Goal: Task Accomplishment & Management: Manage account settings

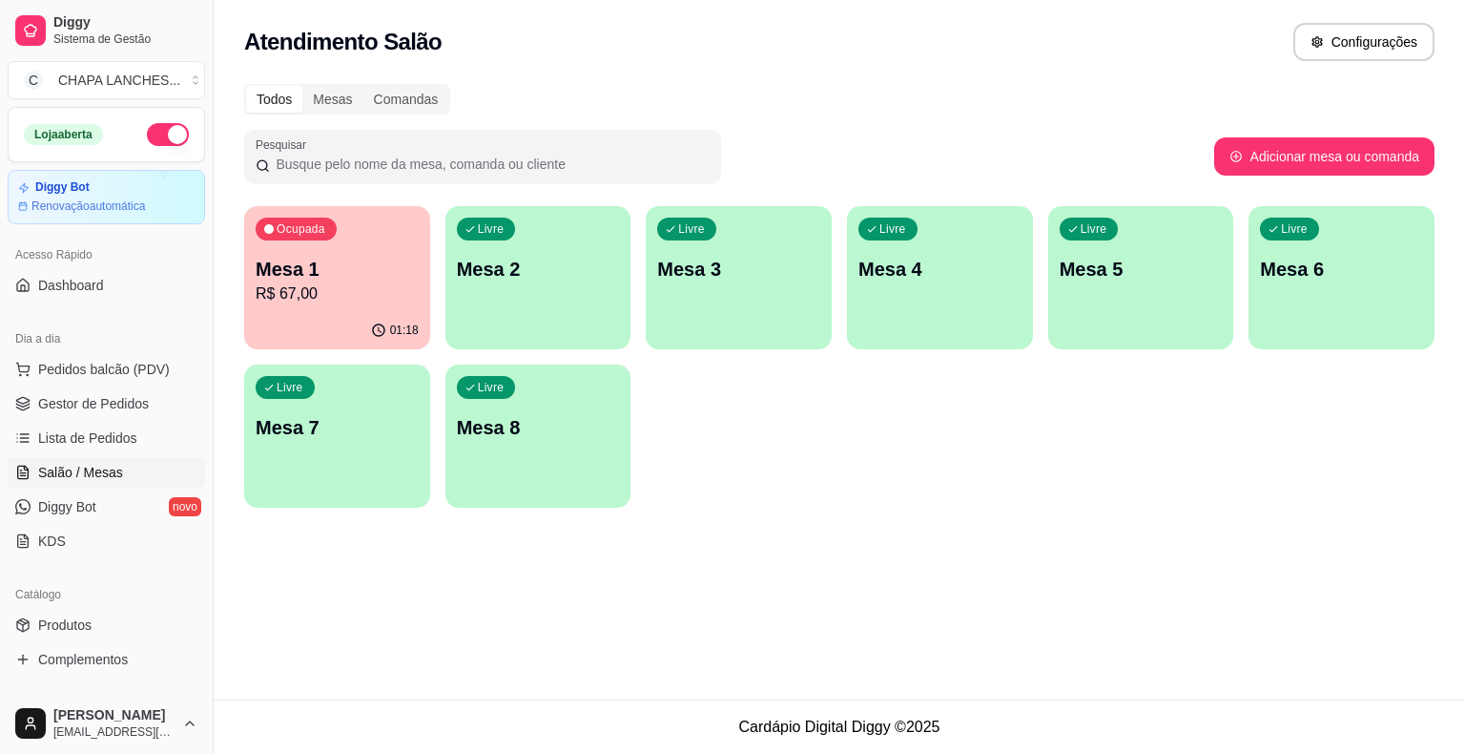
click at [320, 305] on div "Ocupada Mesa 1 R$ 67,00" at bounding box center [337, 259] width 186 height 106
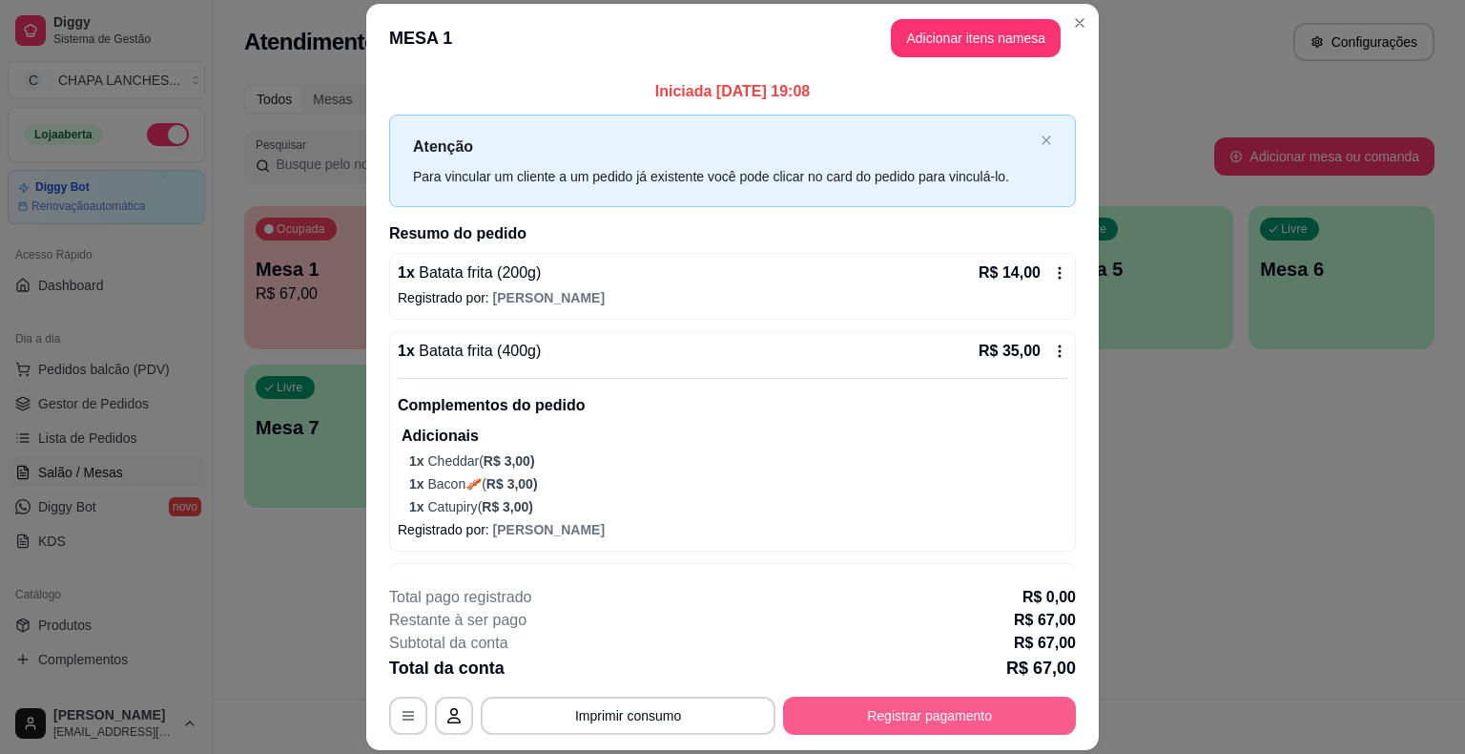
click at [958, 725] on button "Registrar pagamento" at bounding box center [929, 715] width 293 height 38
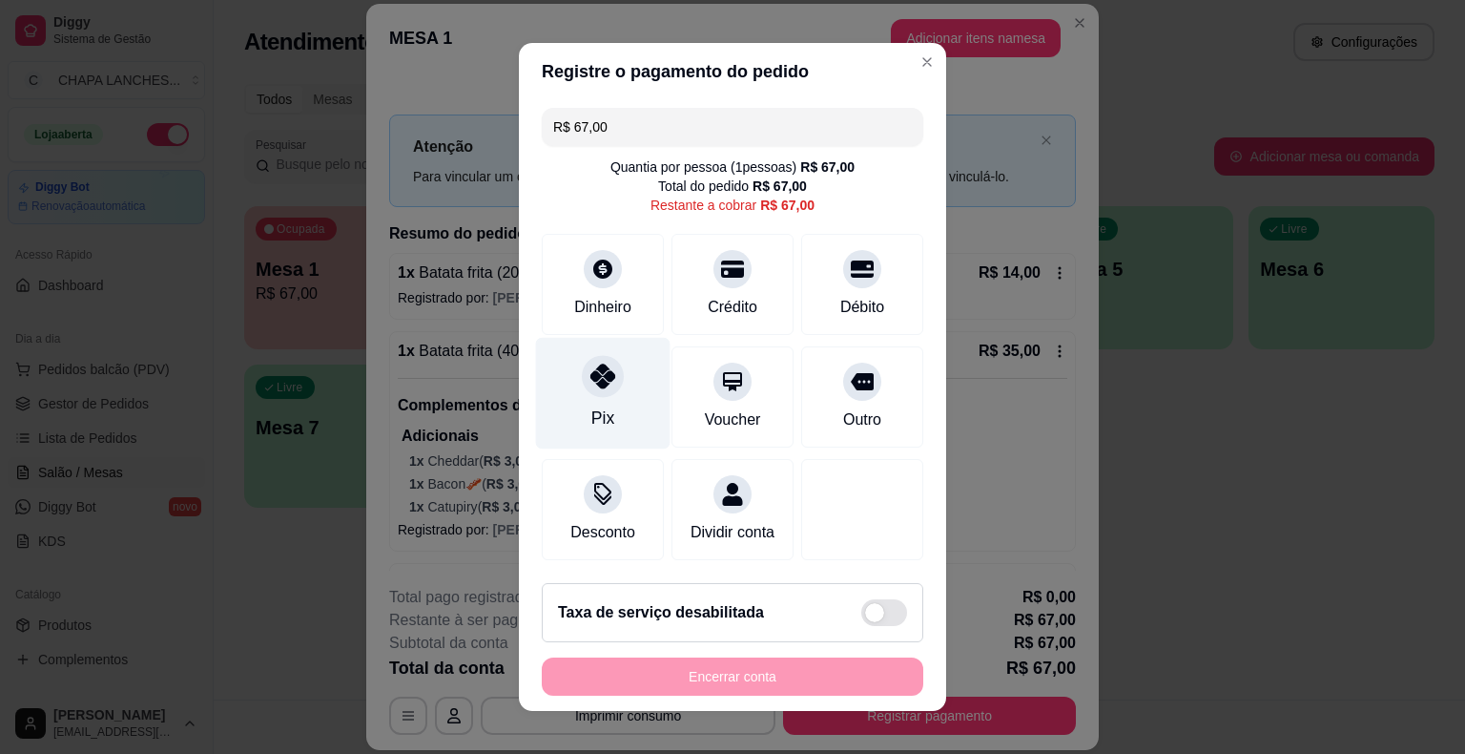
click at [605, 399] on div "Pix" at bounding box center [603, 394] width 135 height 112
type input "R$ 0,00"
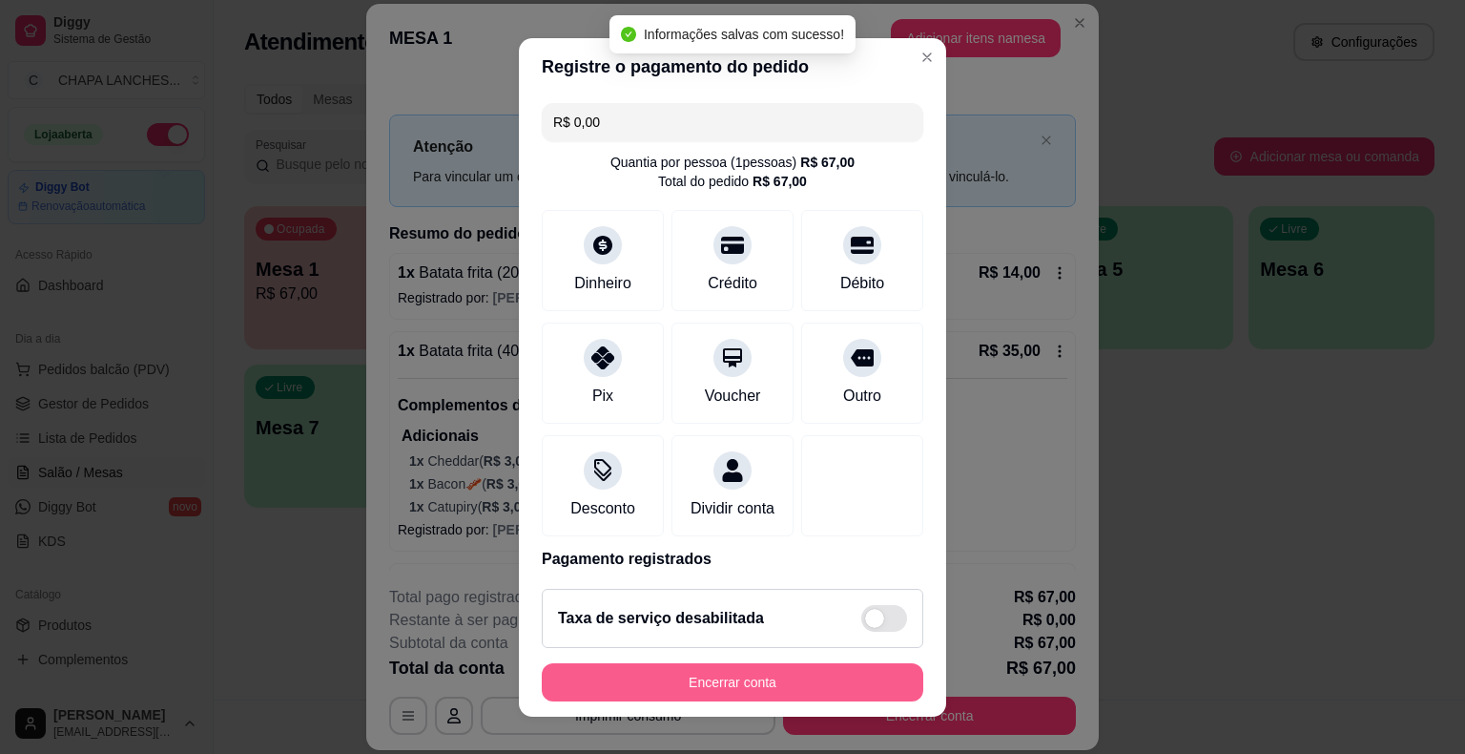
click at [737, 680] on button "Encerrar conta" at bounding box center [733, 682] width 382 height 38
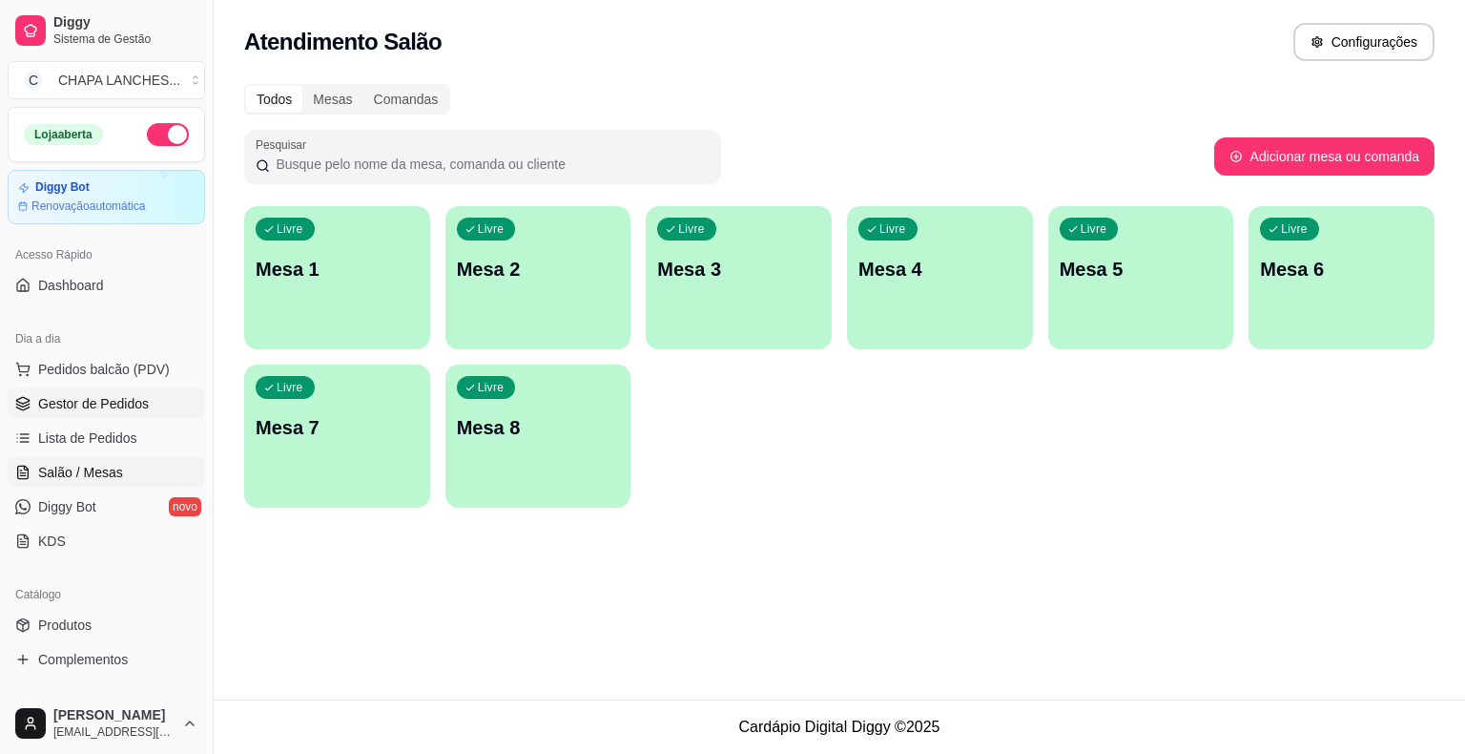
click at [135, 406] on span "Gestor de Pedidos" at bounding box center [93, 403] width 111 height 19
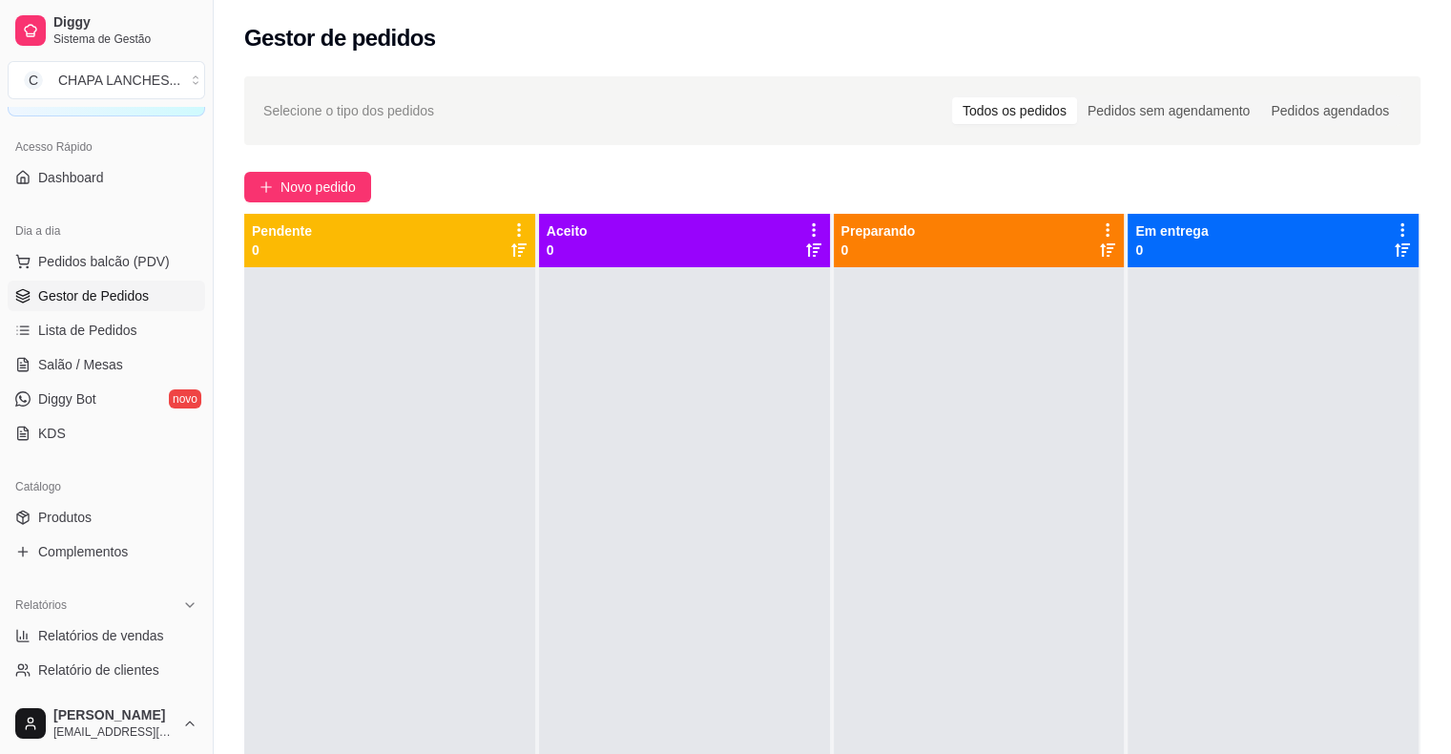
scroll to position [286, 0]
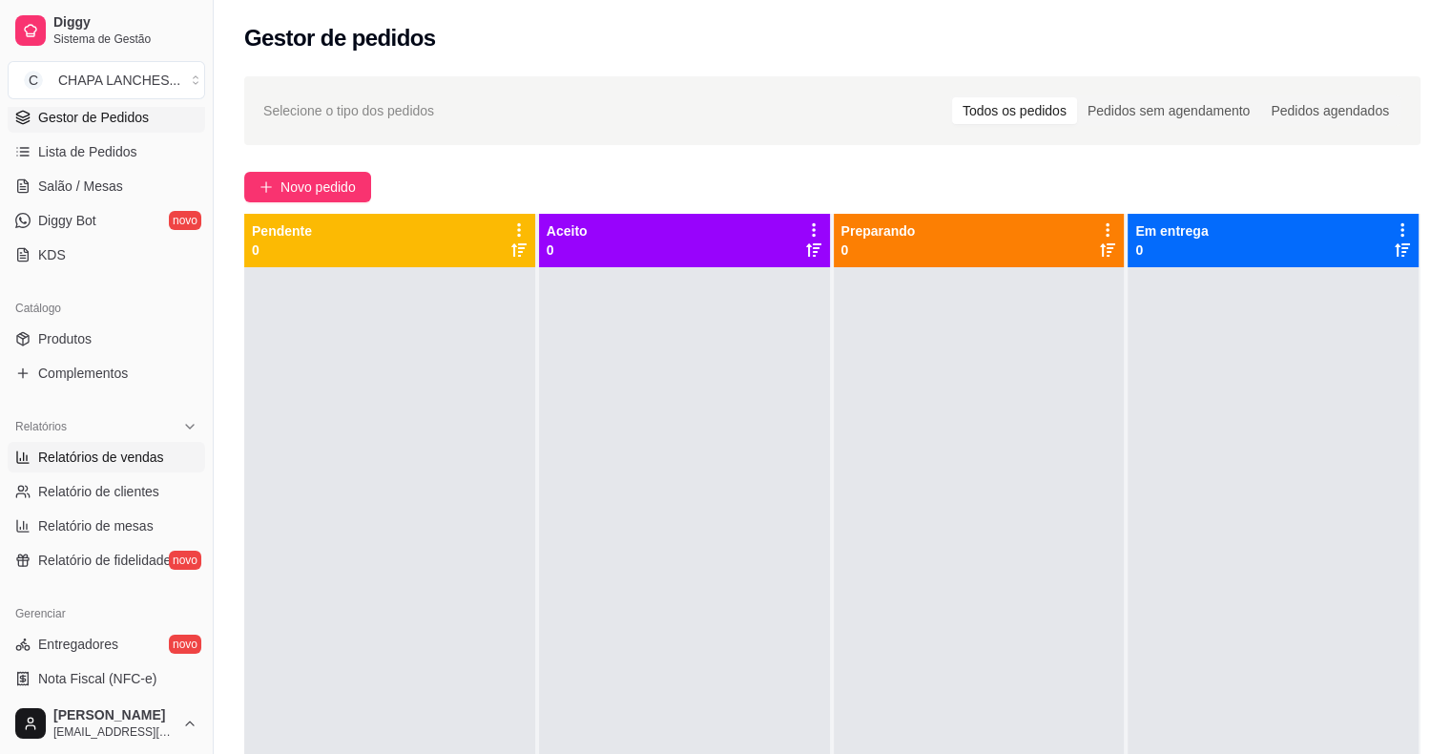
click at [89, 452] on span "Relatórios de vendas" at bounding box center [101, 456] width 126 height 19
select select "ALL"
select select "0"
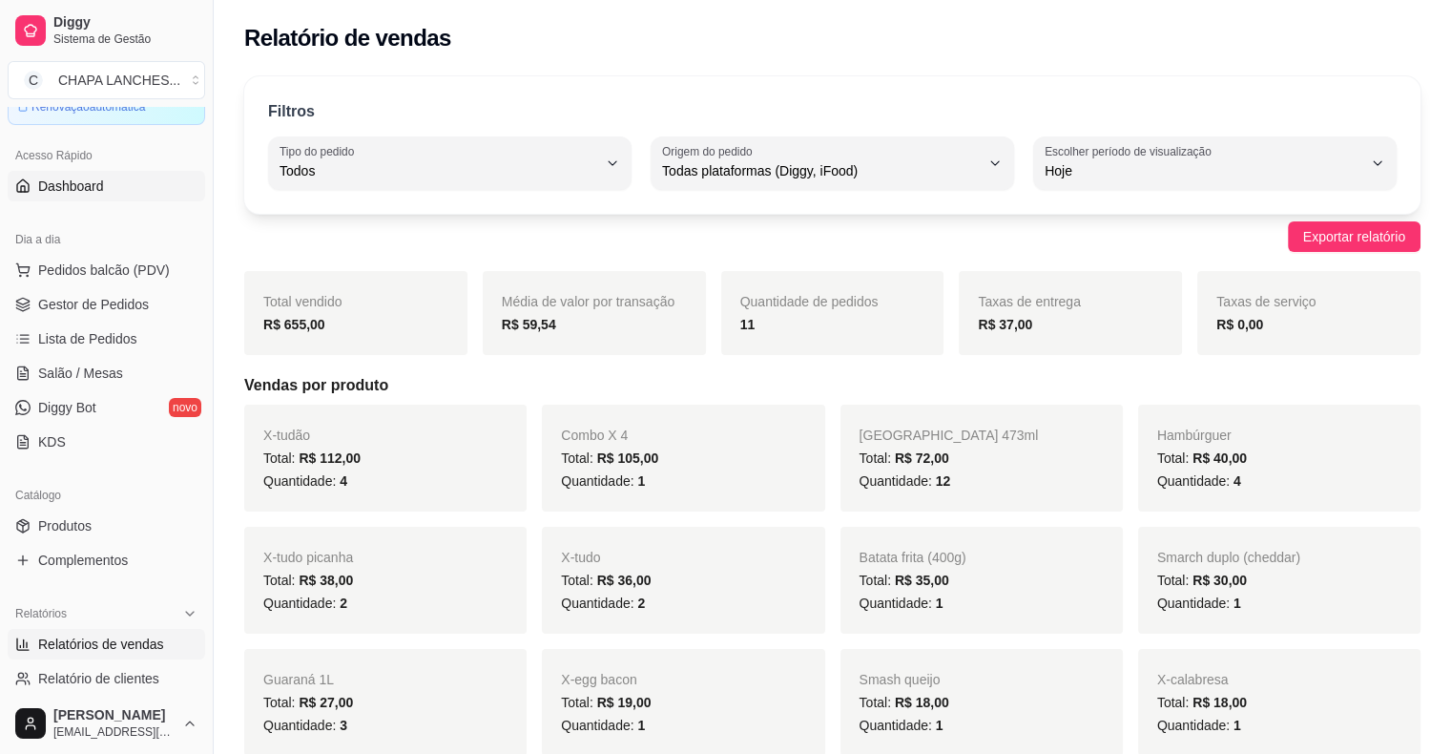
scroll to position [95, 0]
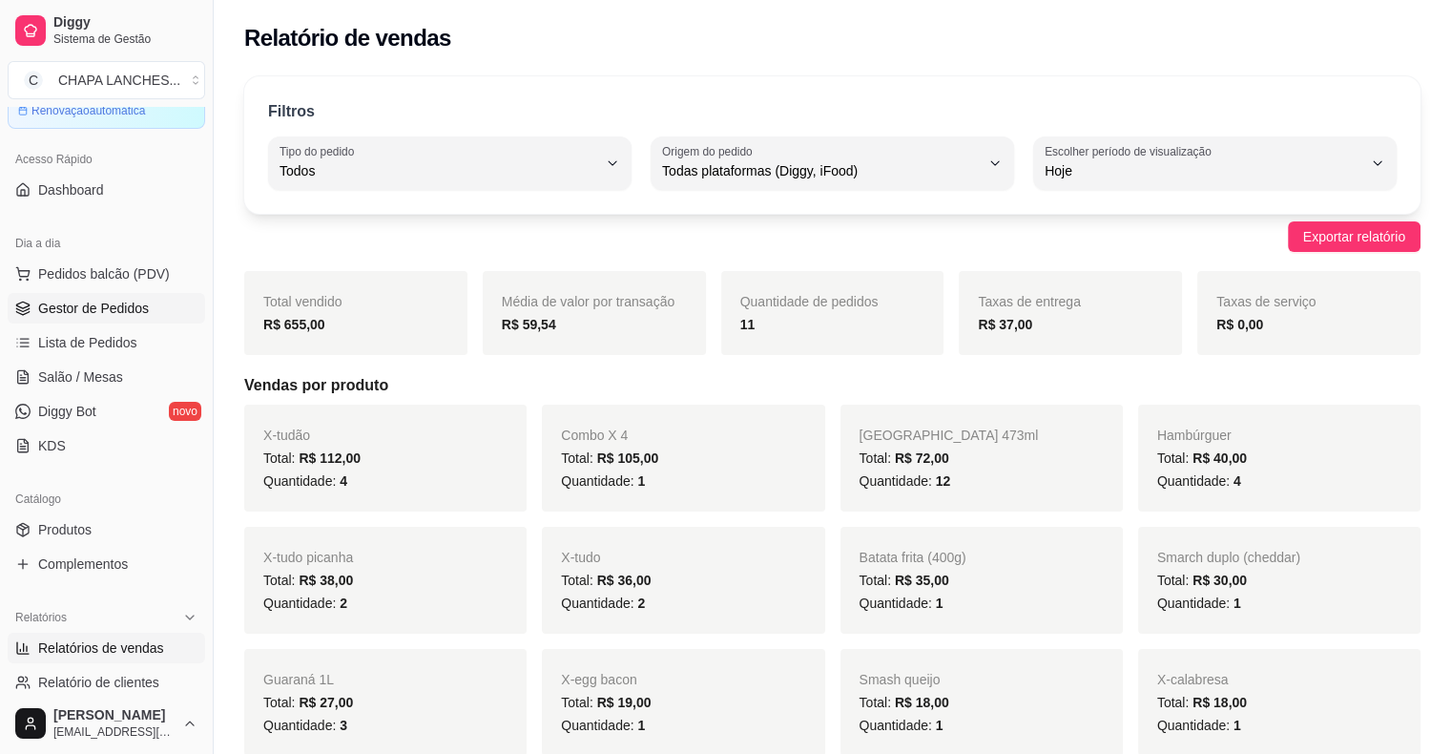
click at [92, 300] on span "Gestor de Pedidos" at bounding box center [93, 308] width 111 height 19
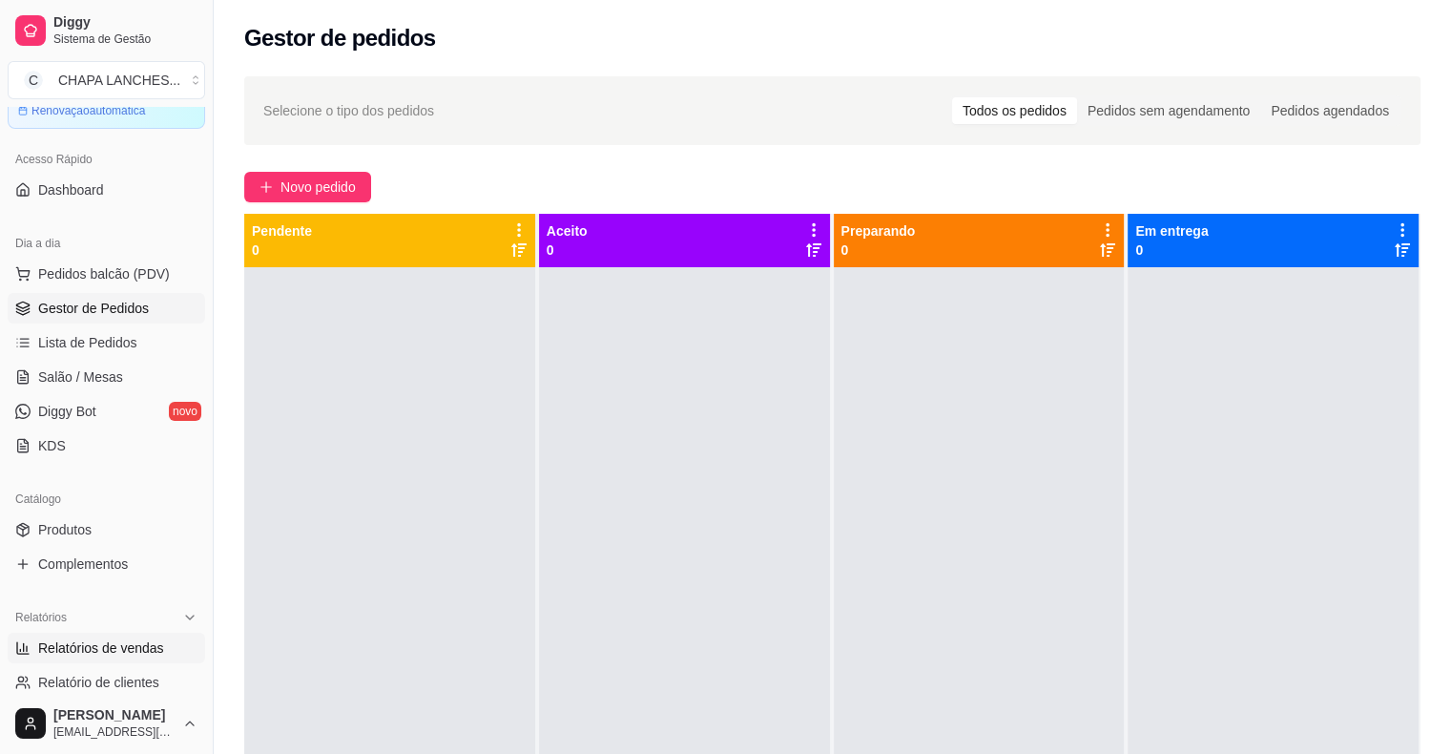
click at [112, 643] on span "Relatórios de vendas" at bounding box center [101, 647] width 126 height 19
select select "ALL"
select select "0"
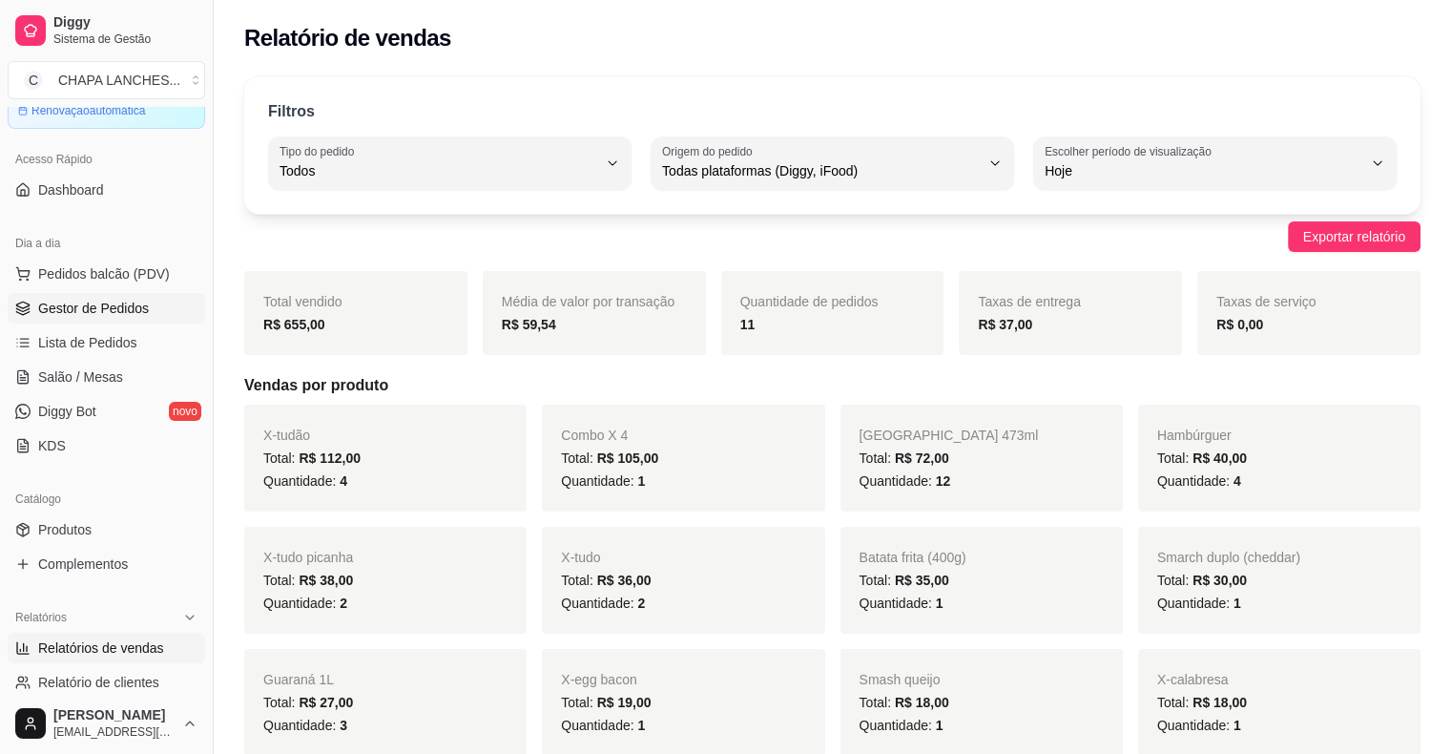
click at [68, 300] on span "Gestor de Pedidos" at bounding box center [93, 308] width 111 height 19
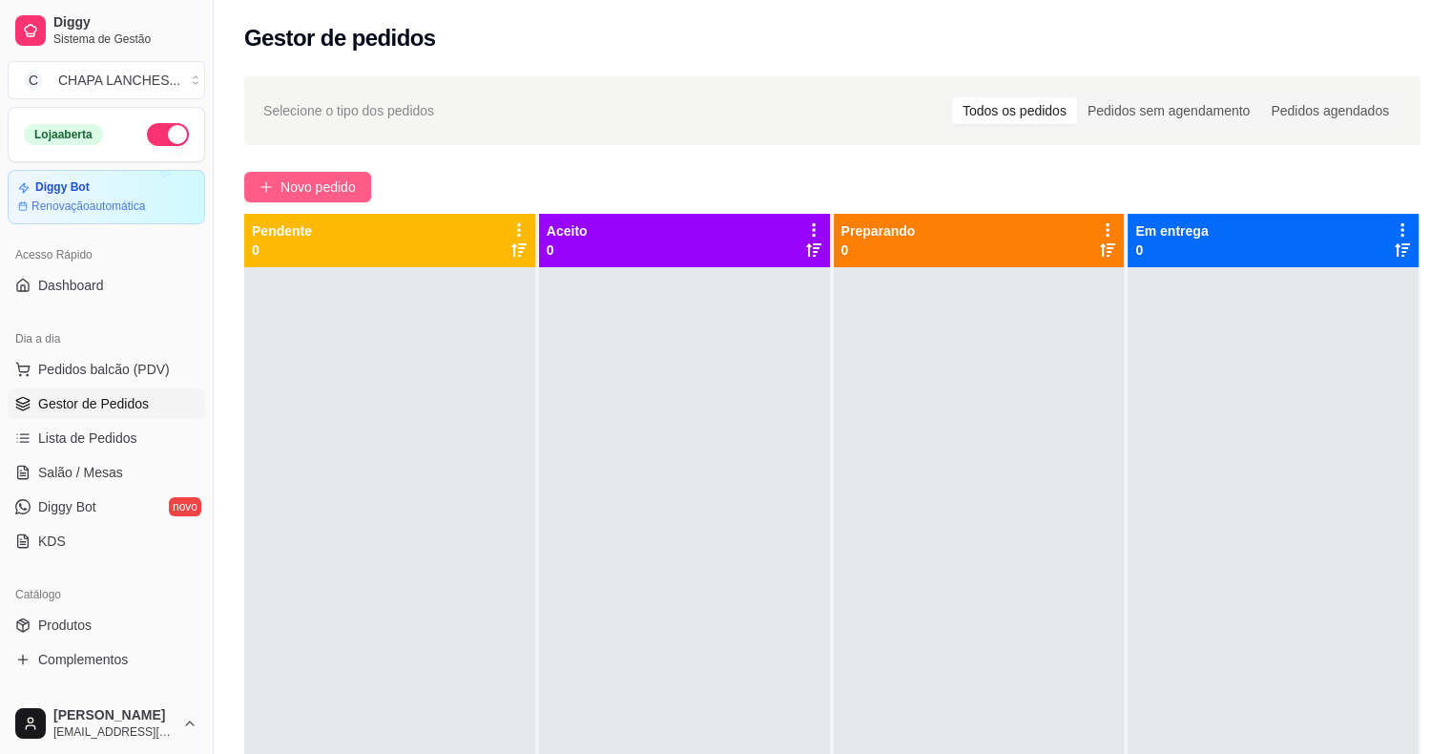
click at [298, 177] on span "Novo pedido" at bounding box center [317, 186] width 75 height 21
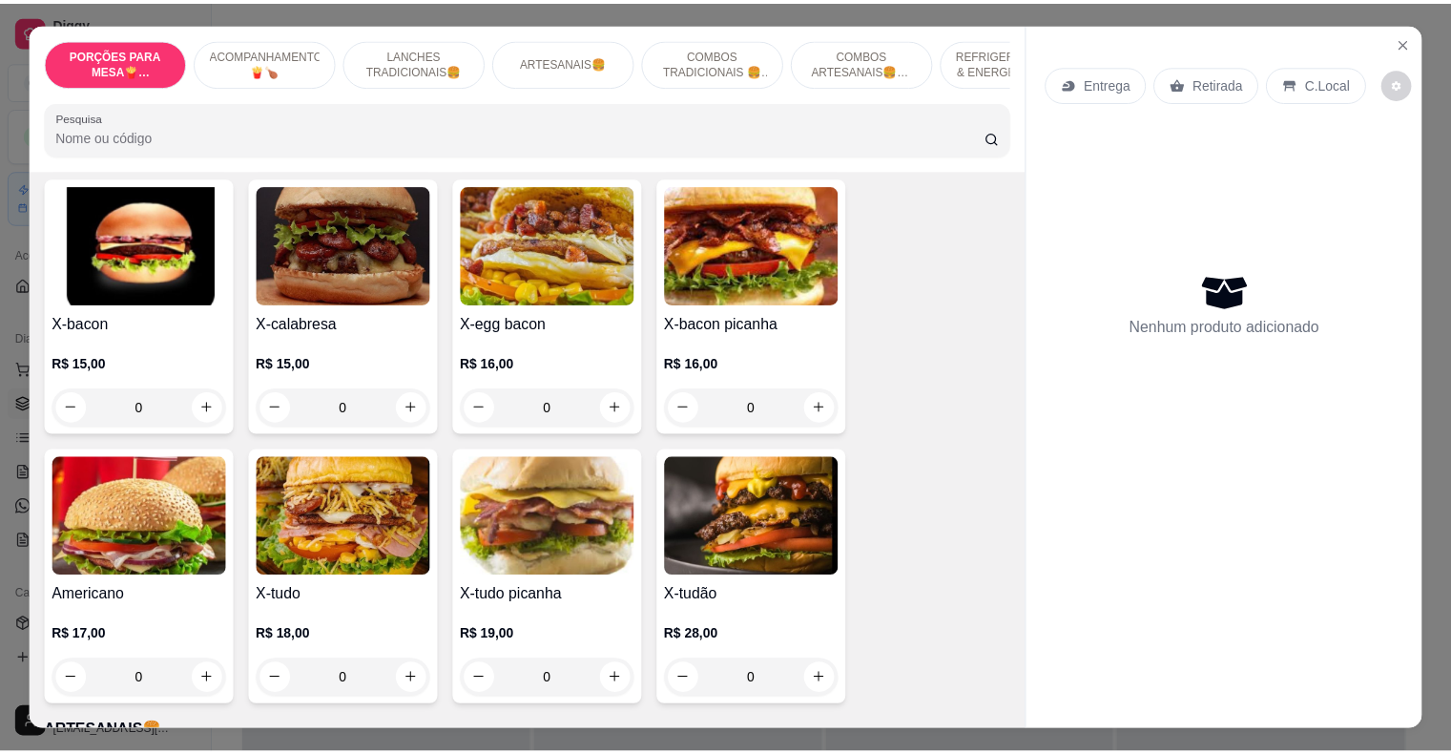
scroll to position [1336, 0]
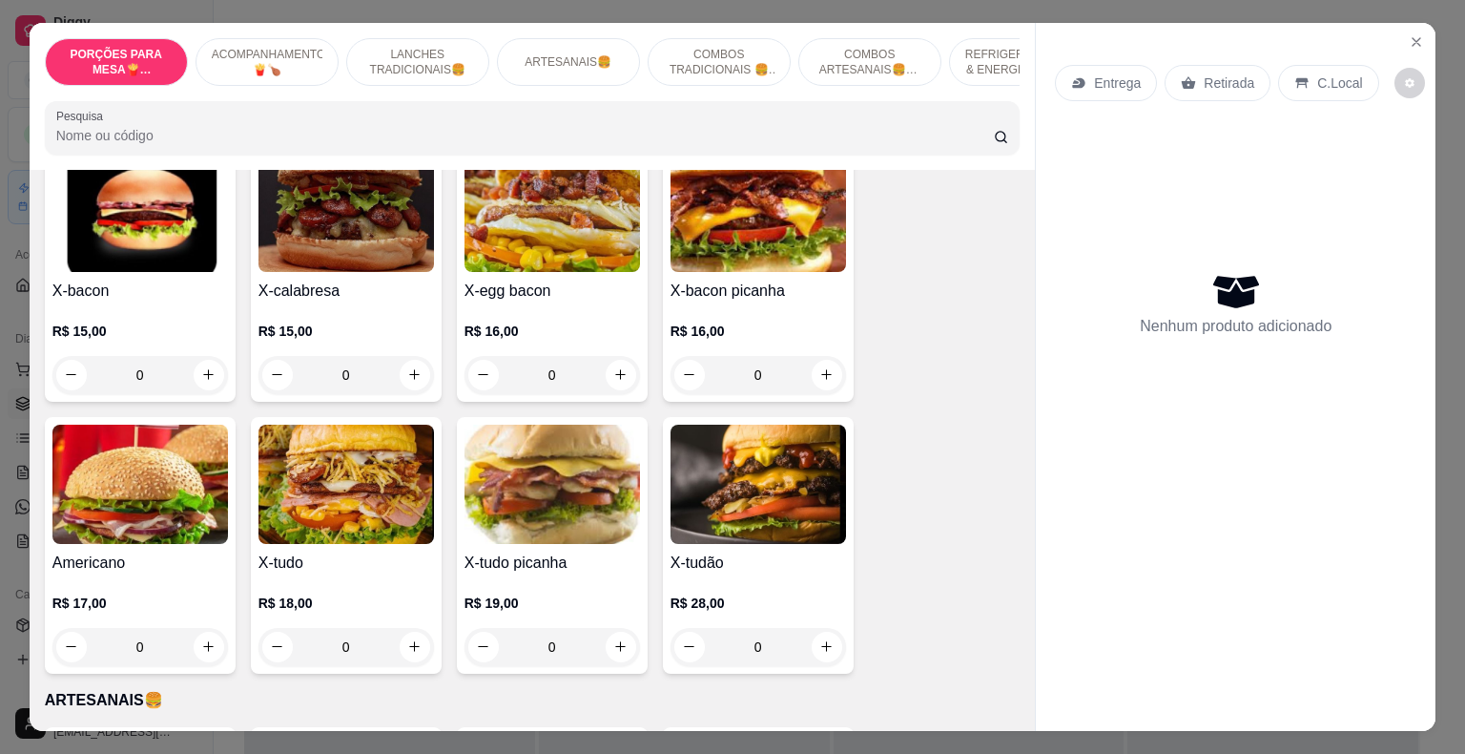
click at [813, 364] on div "0" at bounding box center [759, 375] width 176 height 38
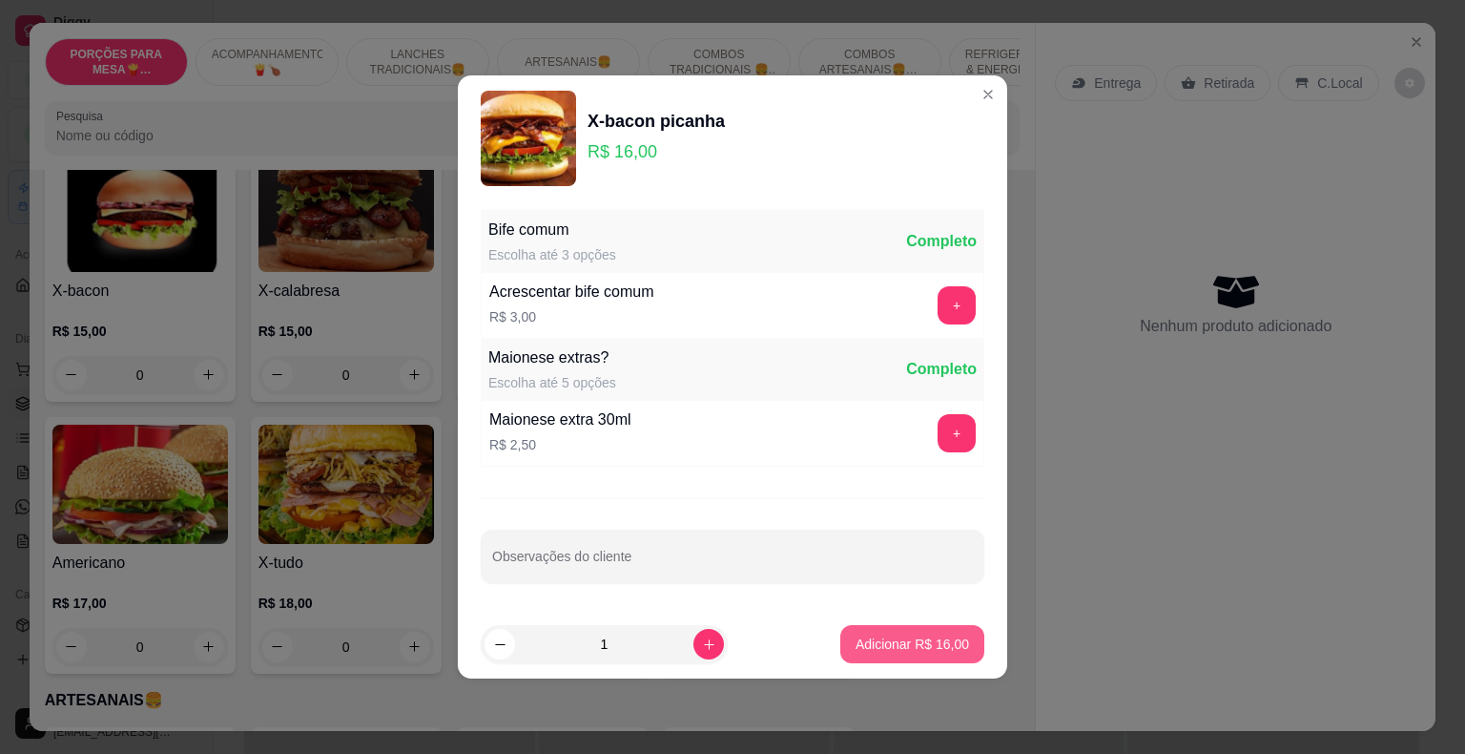
click at [934, 650] on p "Adicionar R$ 16,00" at bounding box center [913, 643] width 114 height 19
type input "1"
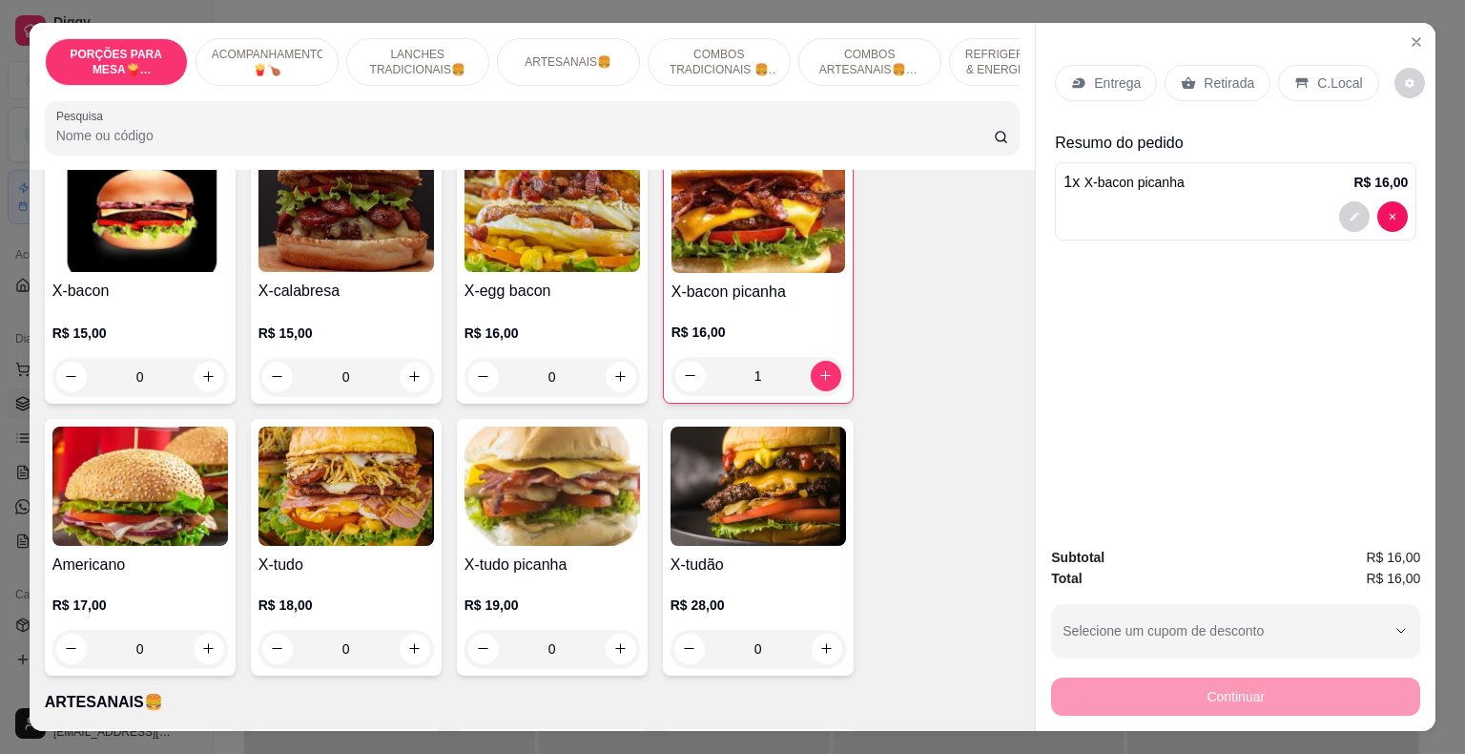
drag, startPoint x: 1205, startPoint y: 69, endPoint x: 1215, endPoint y: 100, distance: 33.2
click at [1206, 73] on p "Retirada" at bounding box center [1229, 82] width 51 height 19
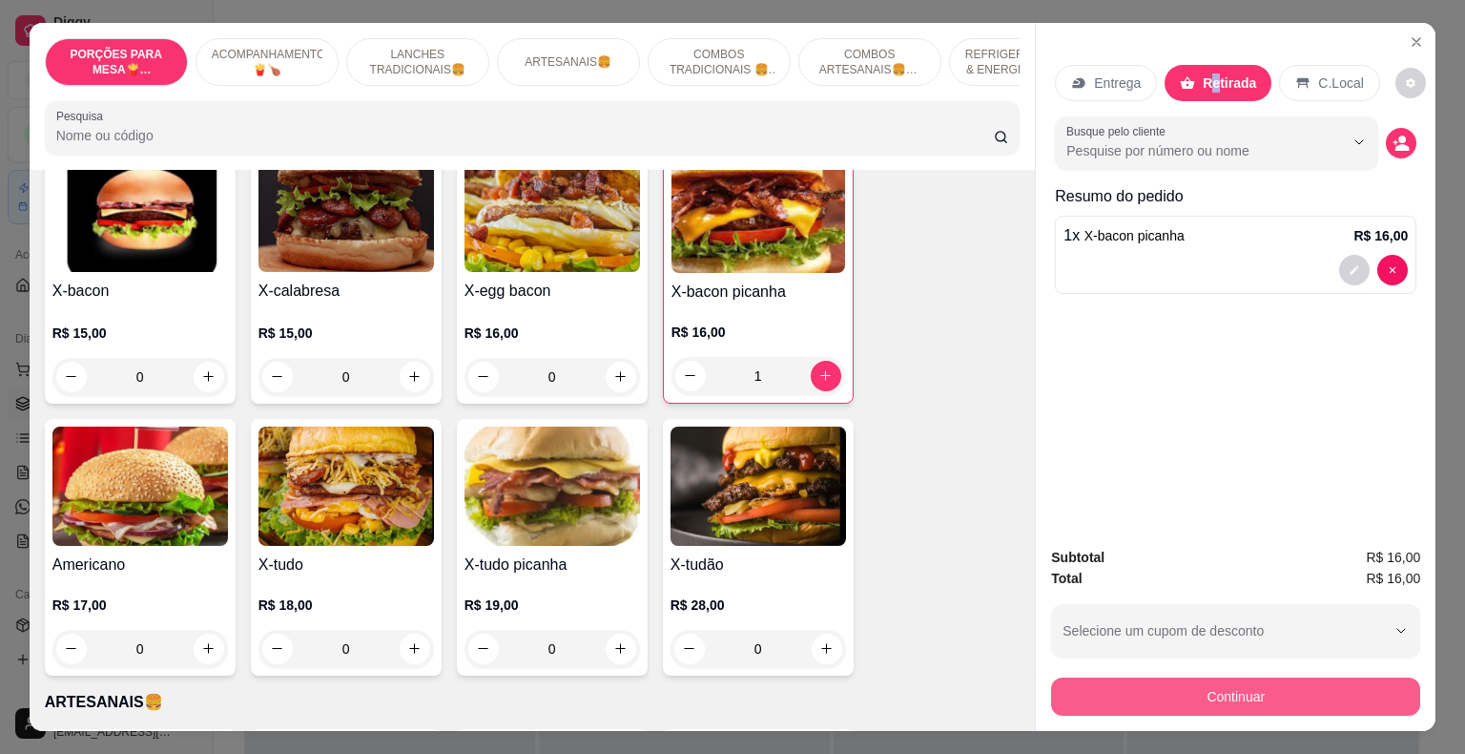
click at [1202, 695] on button "Continuar" at bounding box center [1235, 696] width 369 height 38
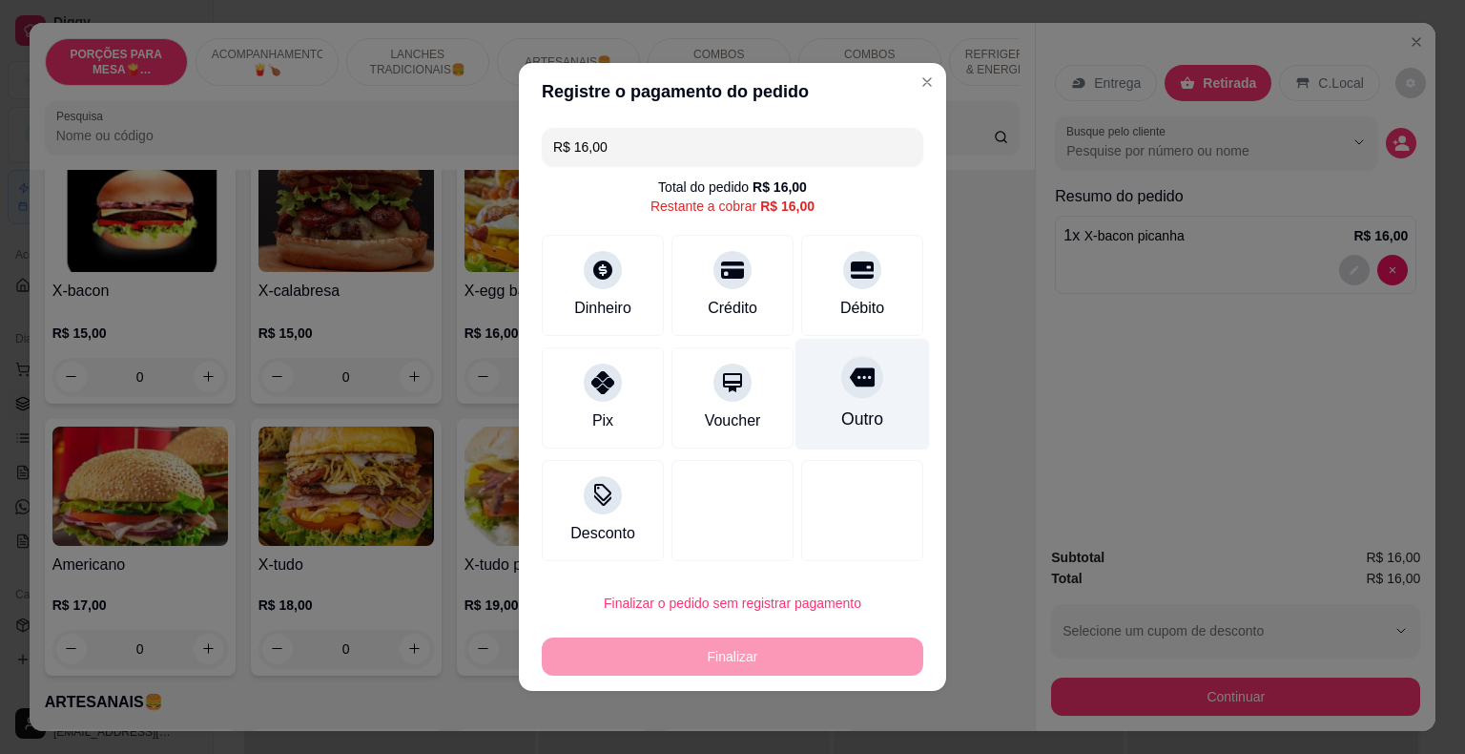
drag, startPoint x: 854, startPoint y: 283, endPoint x: 862, endPoint y: 408, distance: 125.3
click at [855, 284] on div at bounding box center [862, 270] width 38 height 38
type input "R$ 0,00"
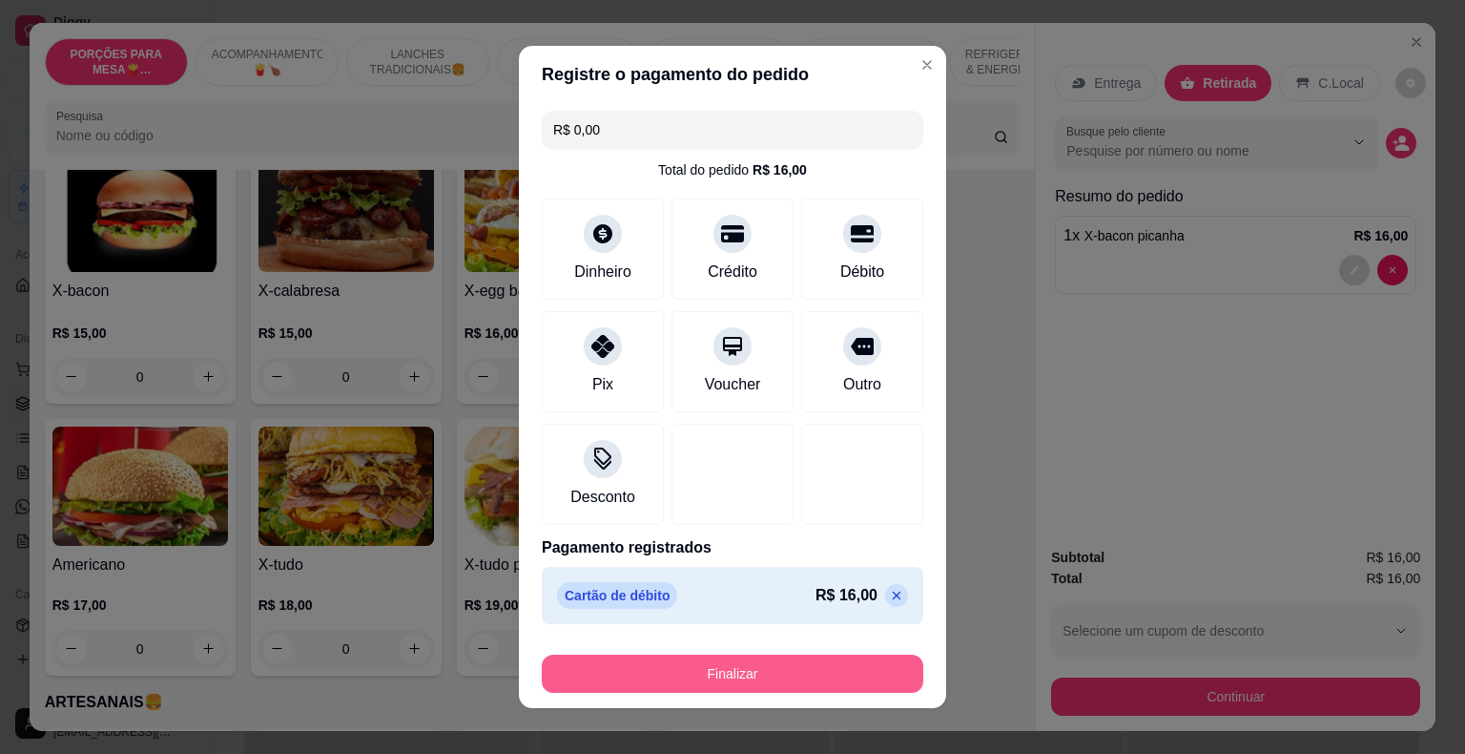
click at [882, 674] on button "Finalizar" at bounding box center [733, 673] width 382 height 38
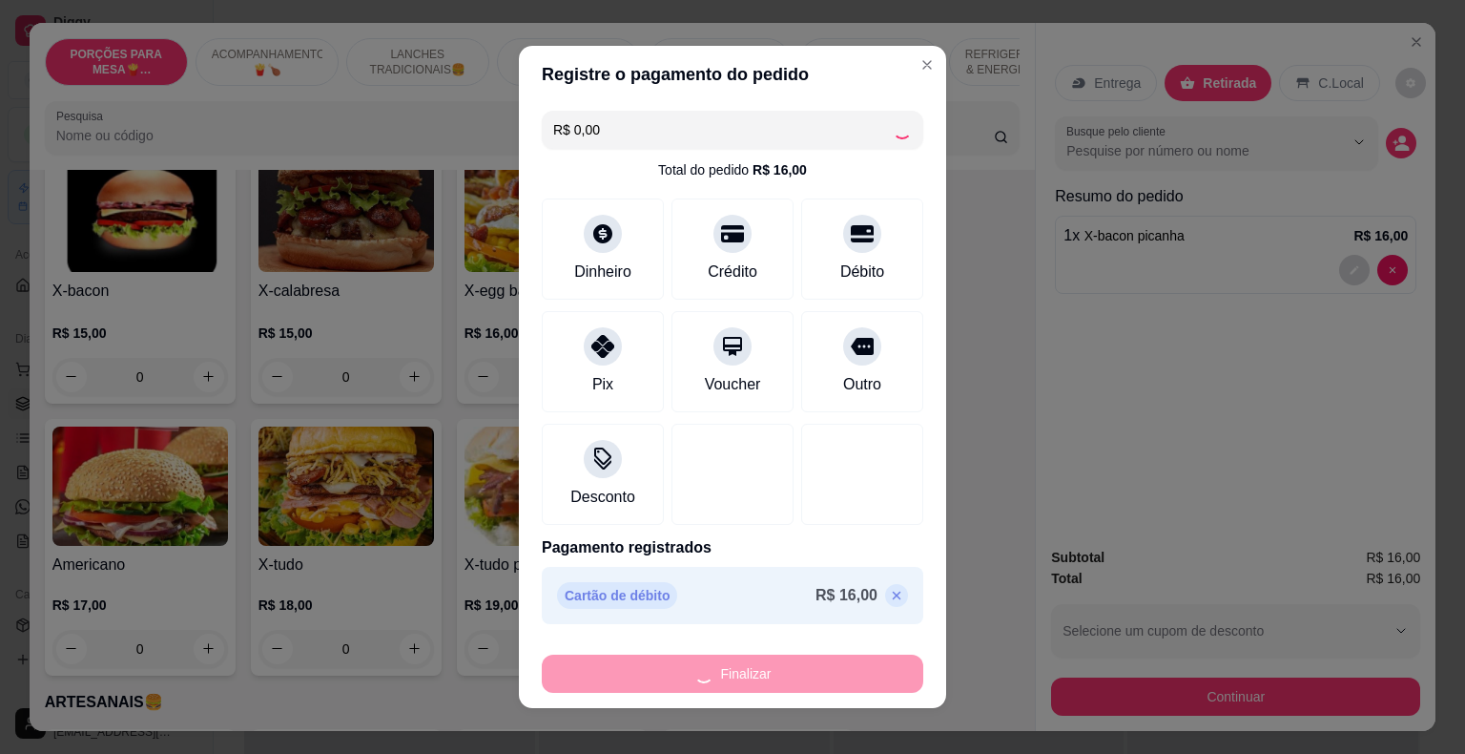
type input "0"
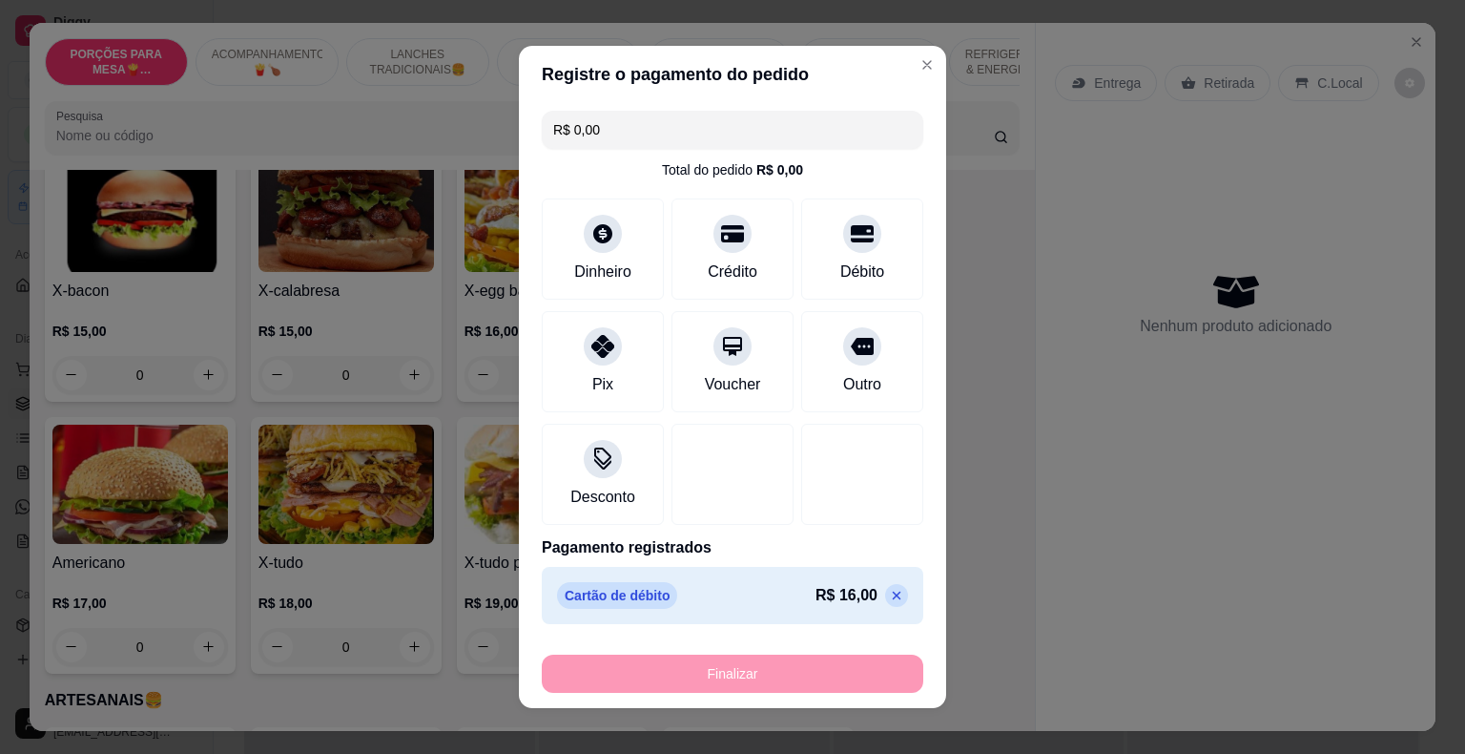
type input "-R$ 16,00"
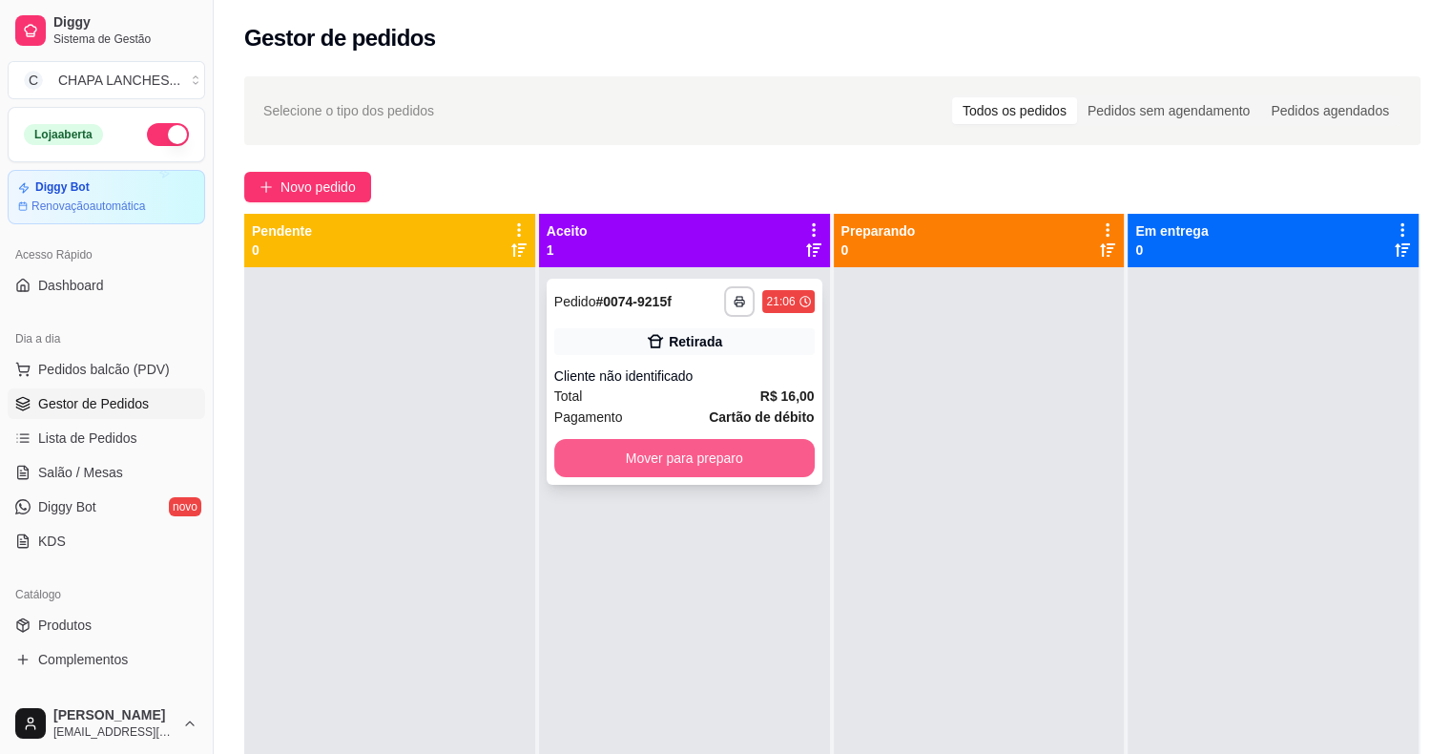
click at [610, 456] on button "Mover para preparo" at bounding box center [684, 458] width 260 height 38
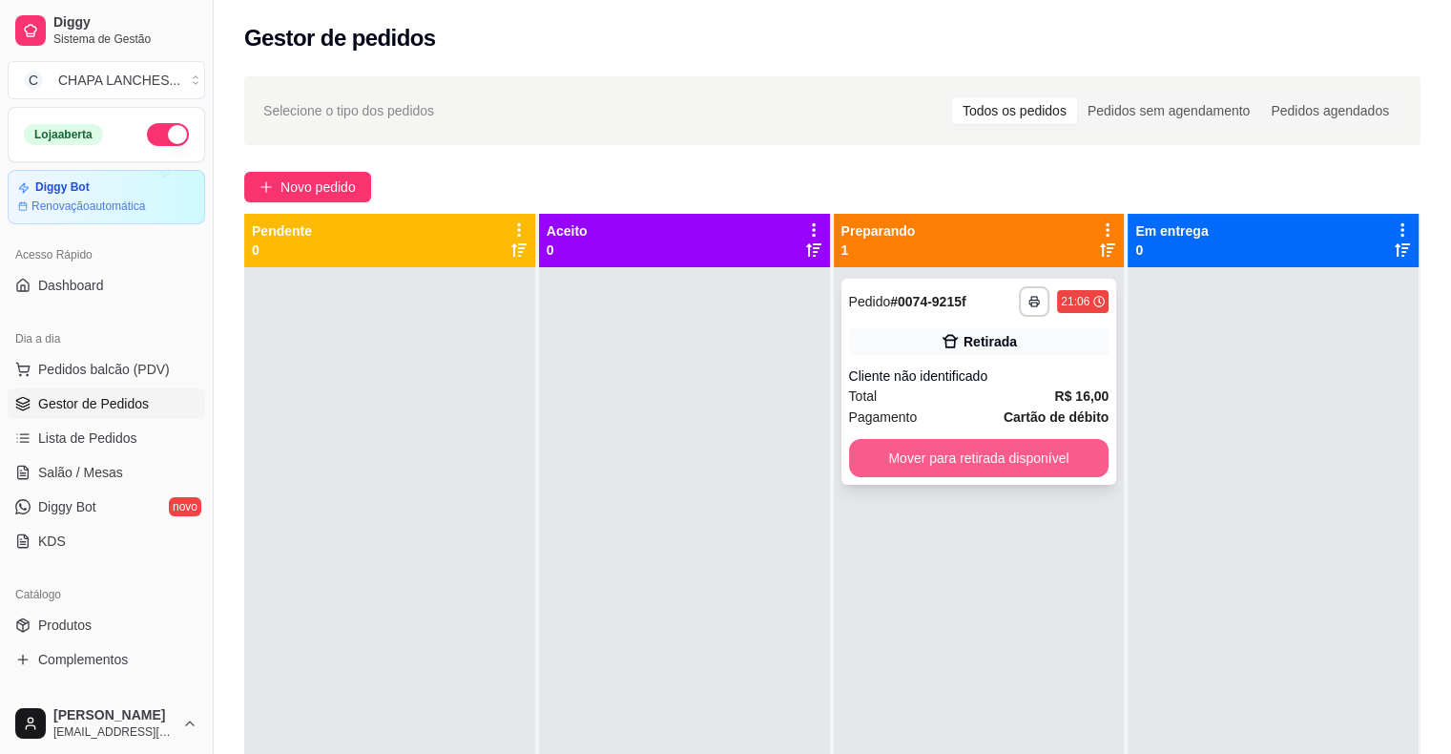
click at [935, 464] on button "Mover para retirada disponível" at bounding box center [979, 458] width 260 height 38
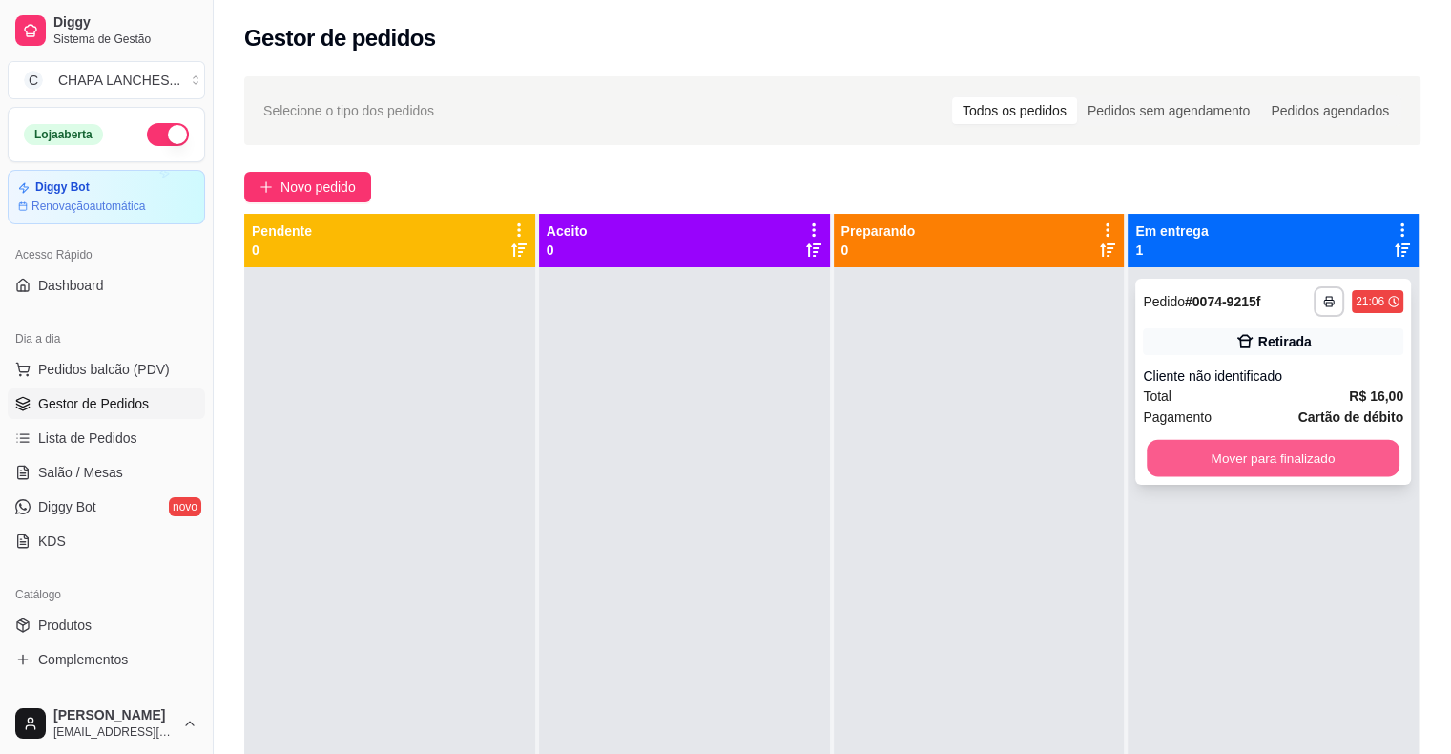
click at [1155, 464] on button "Mover para finalizado" at bounding box center [1273, 458] width 253 height 37
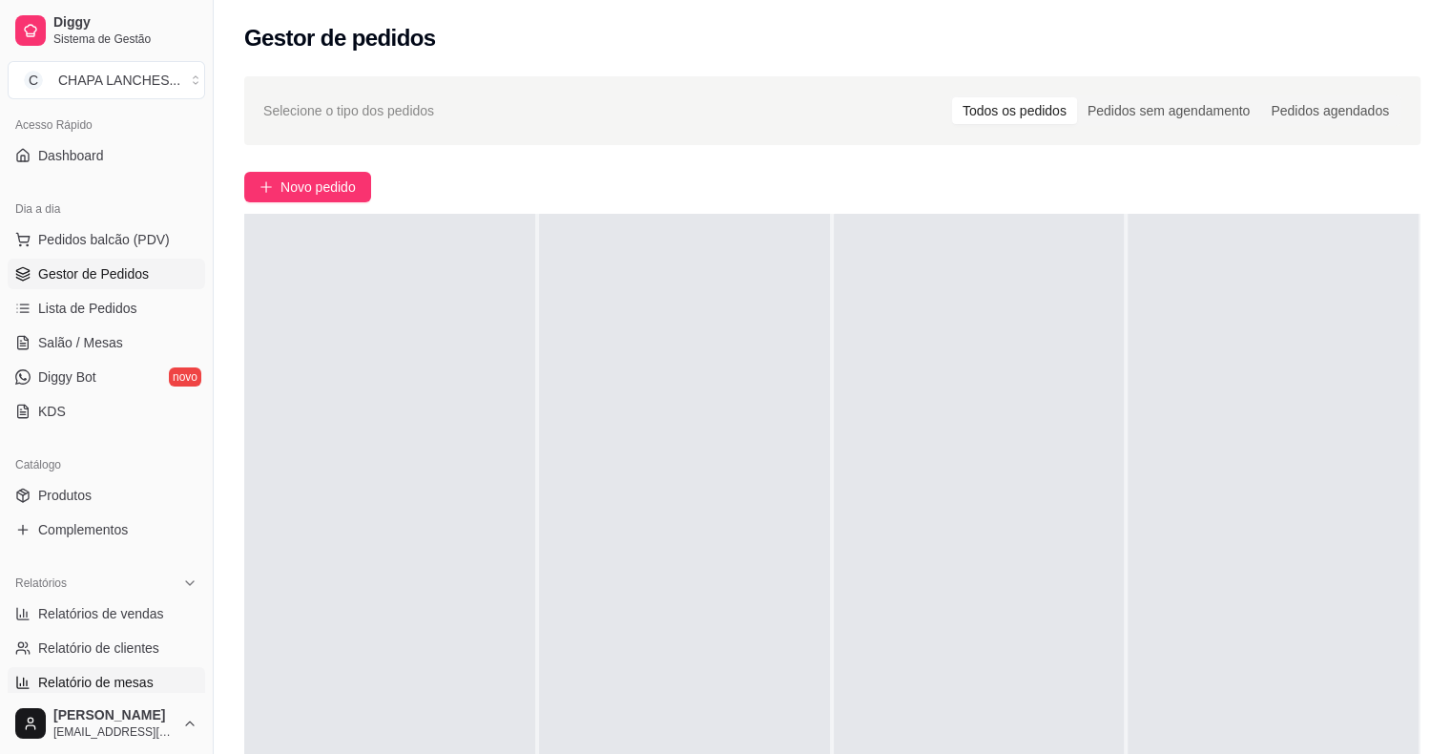
scroll to position [191, 0]
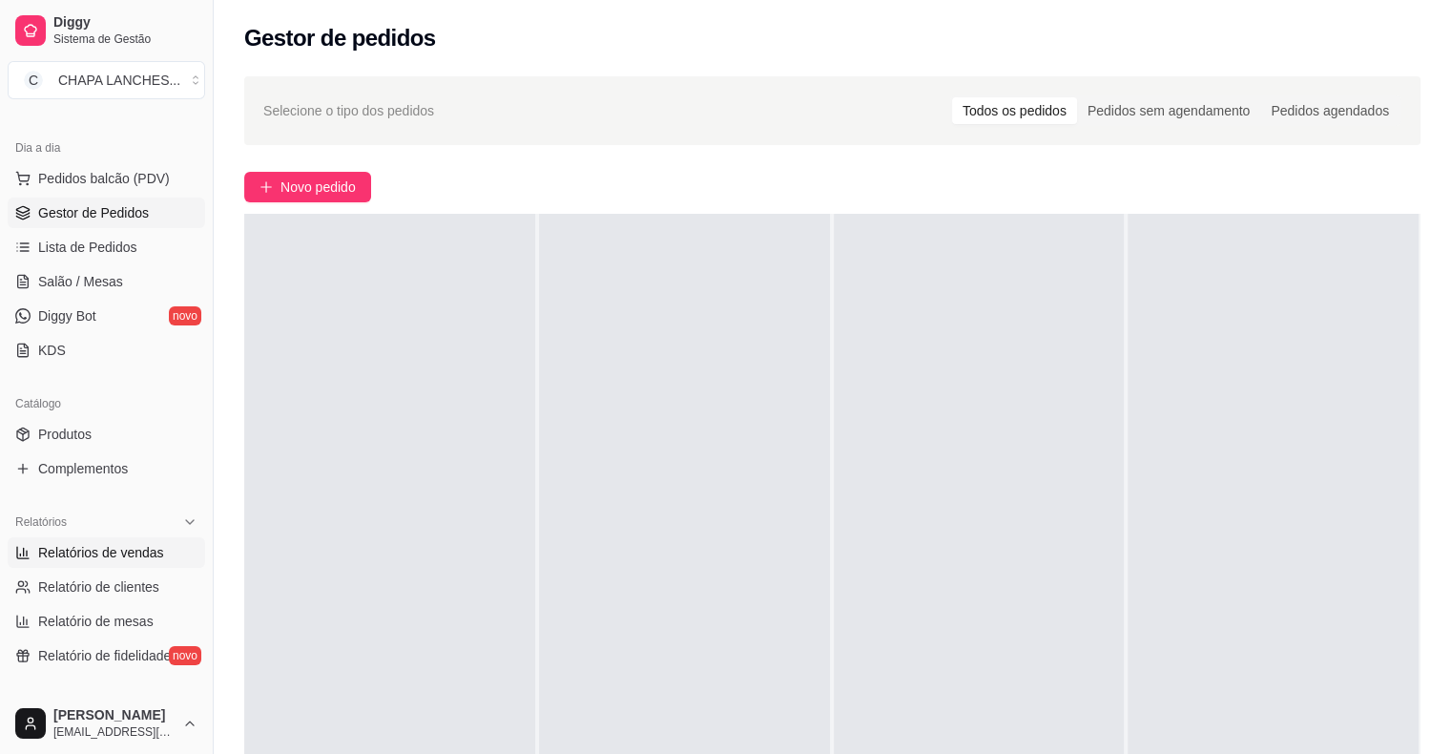
click at [125, 558] on span "Relatórios de vendas" at bounding box center [101, 552] width 126 height 19
select select "ALL"
select select "0"
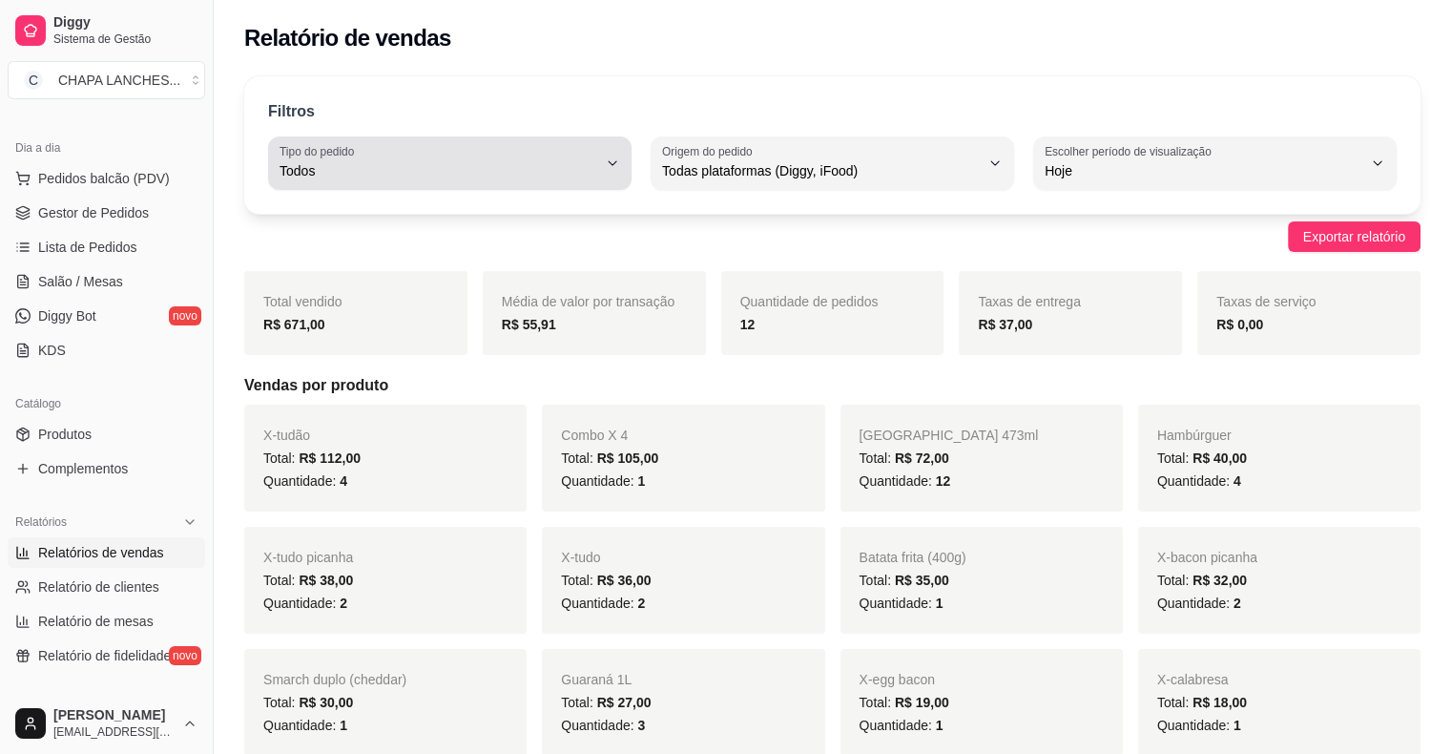
click at [487, 177] on span "Todos" at bounding box center [439, 170] width 318 height 19
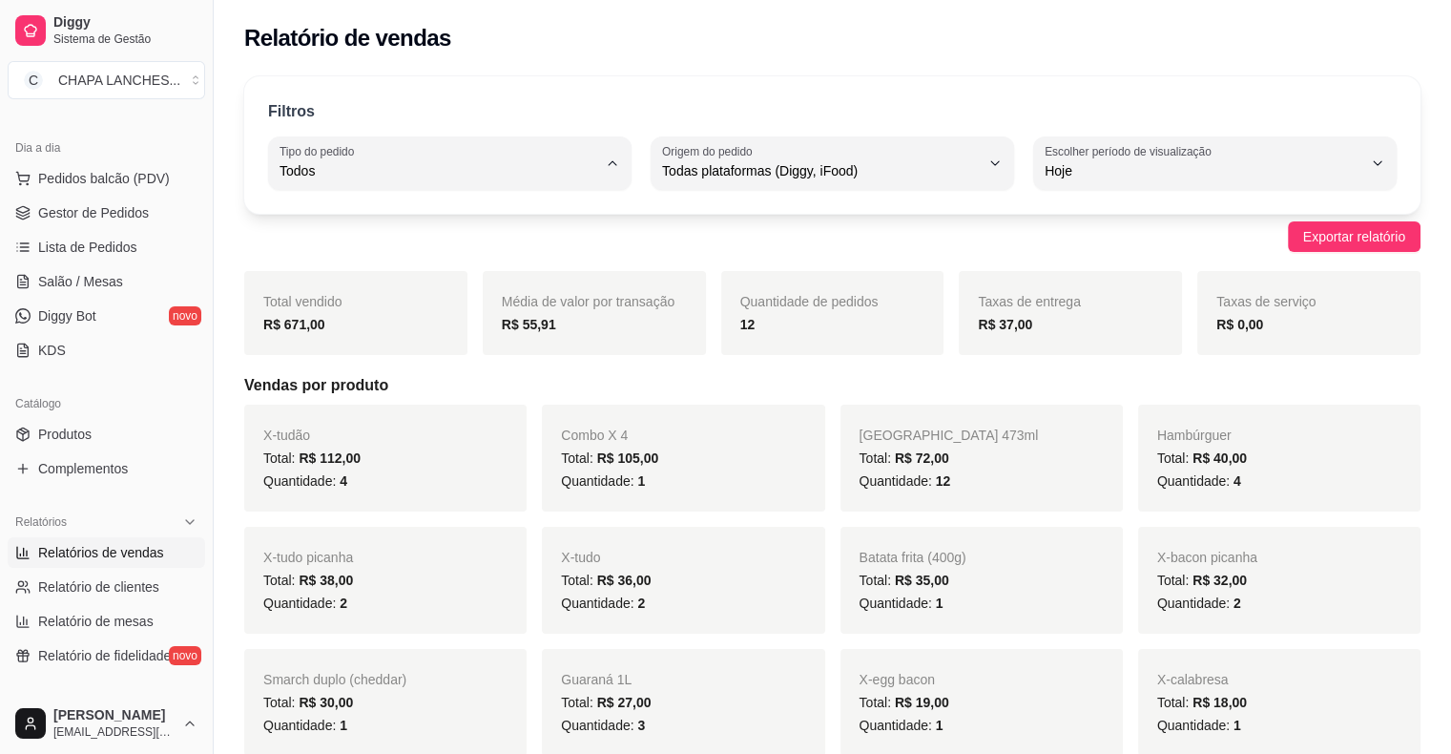
click at [441, 251] on span "Entrega" at bounding box center [440, 247] width 301 height 18
type input "DELIVERY"
select select "DELIVERY"
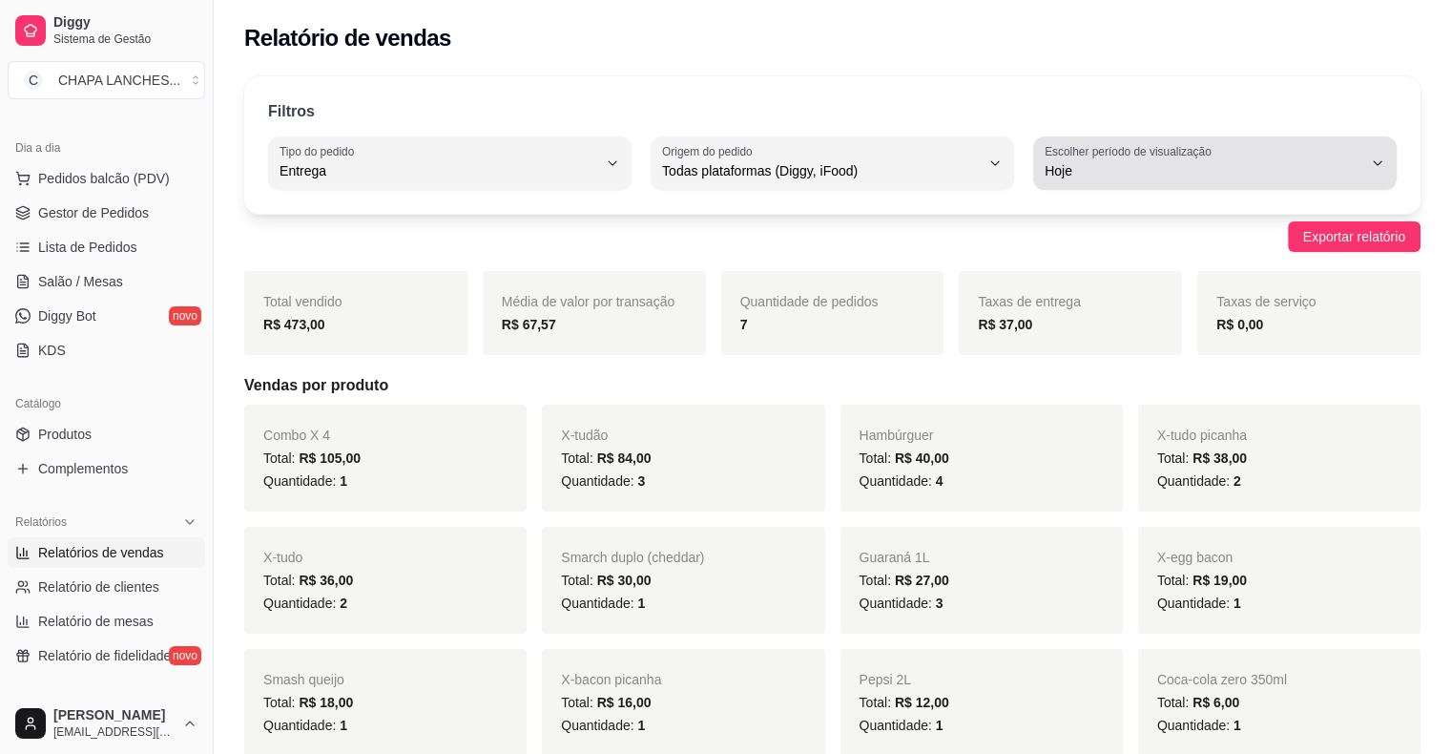
click at [1147, 153] on label "Escolher período de visualização" at bounding box center [1131, 151] width 173 height 16
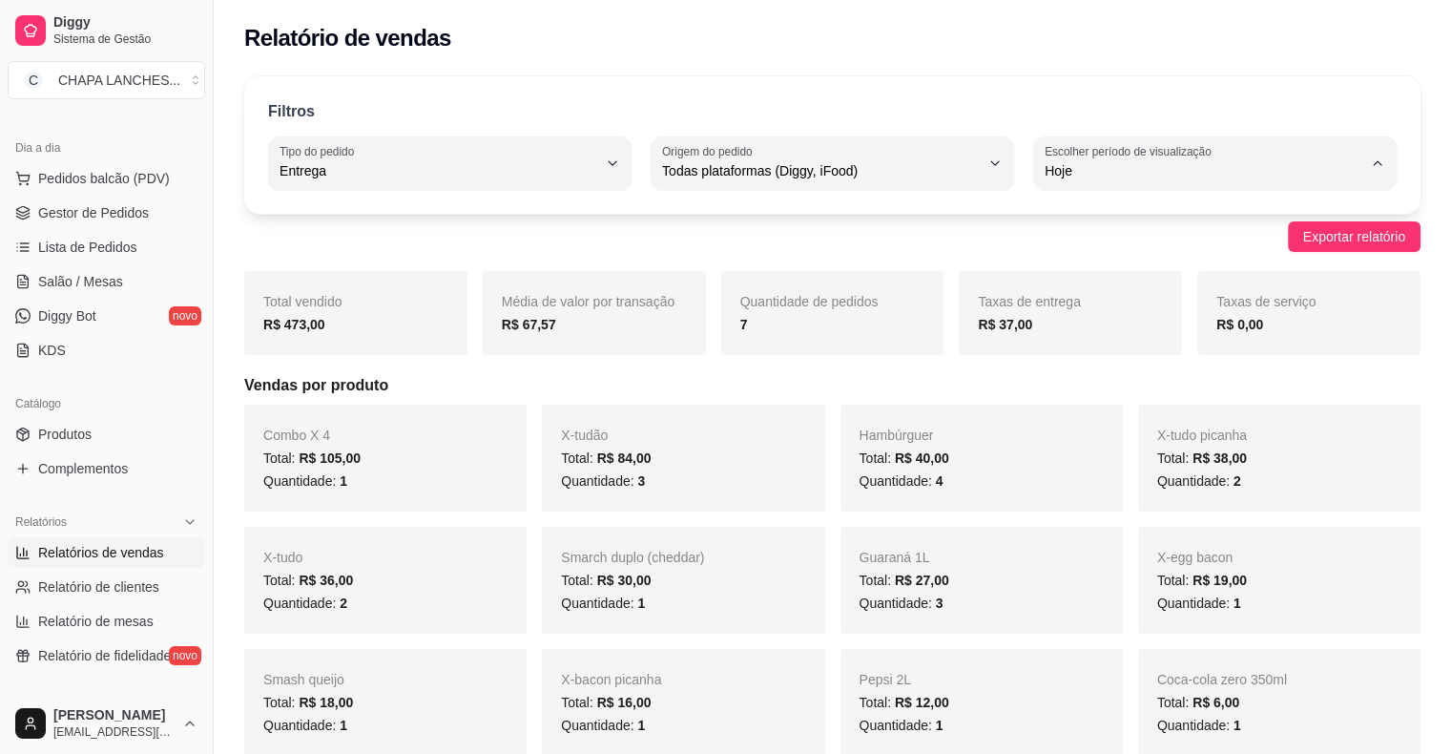
click at [1111, 252] on span "Ontem" at bounding box center [1205, 247] width 301 height 18
type input "1"
select select "1"
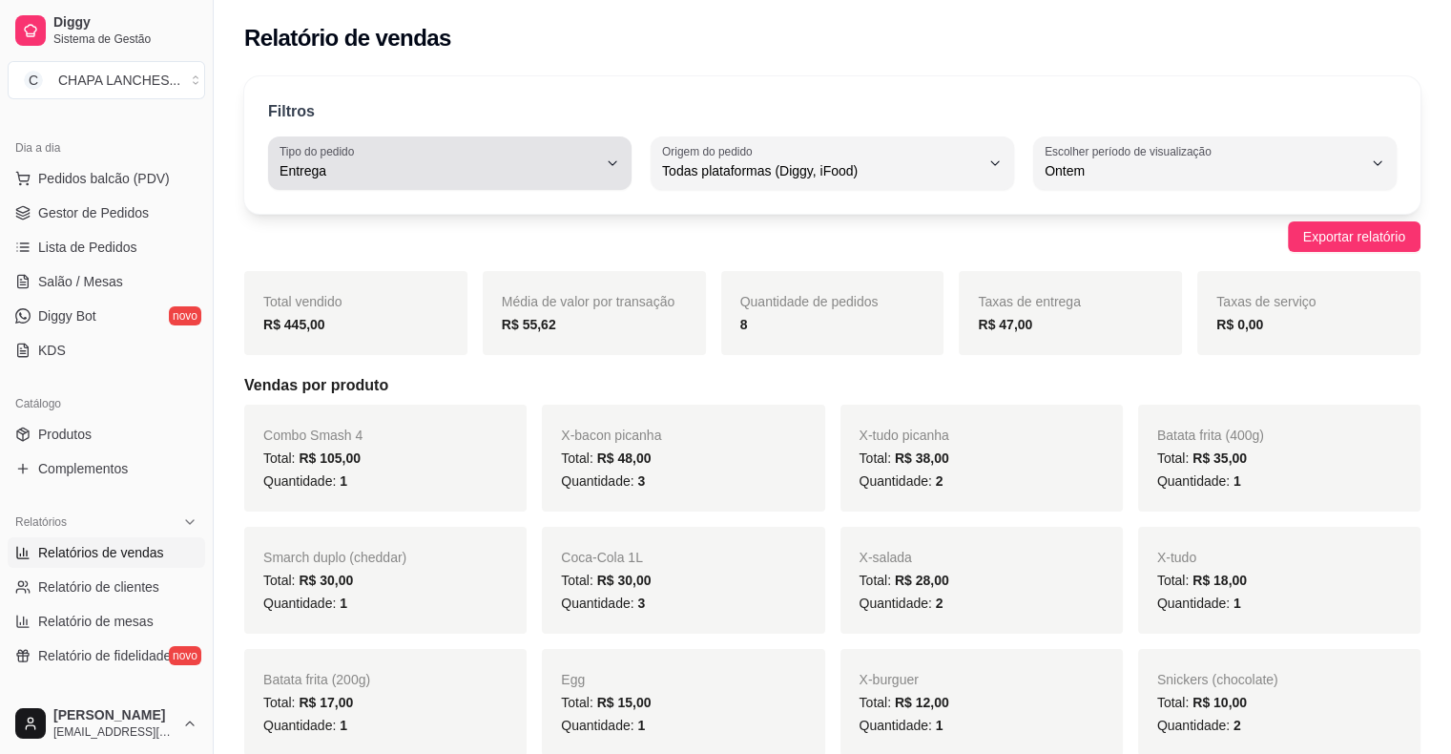
click at [382, 157] on div "Entrega" at bounding box center [439, 163] width 318 height 38
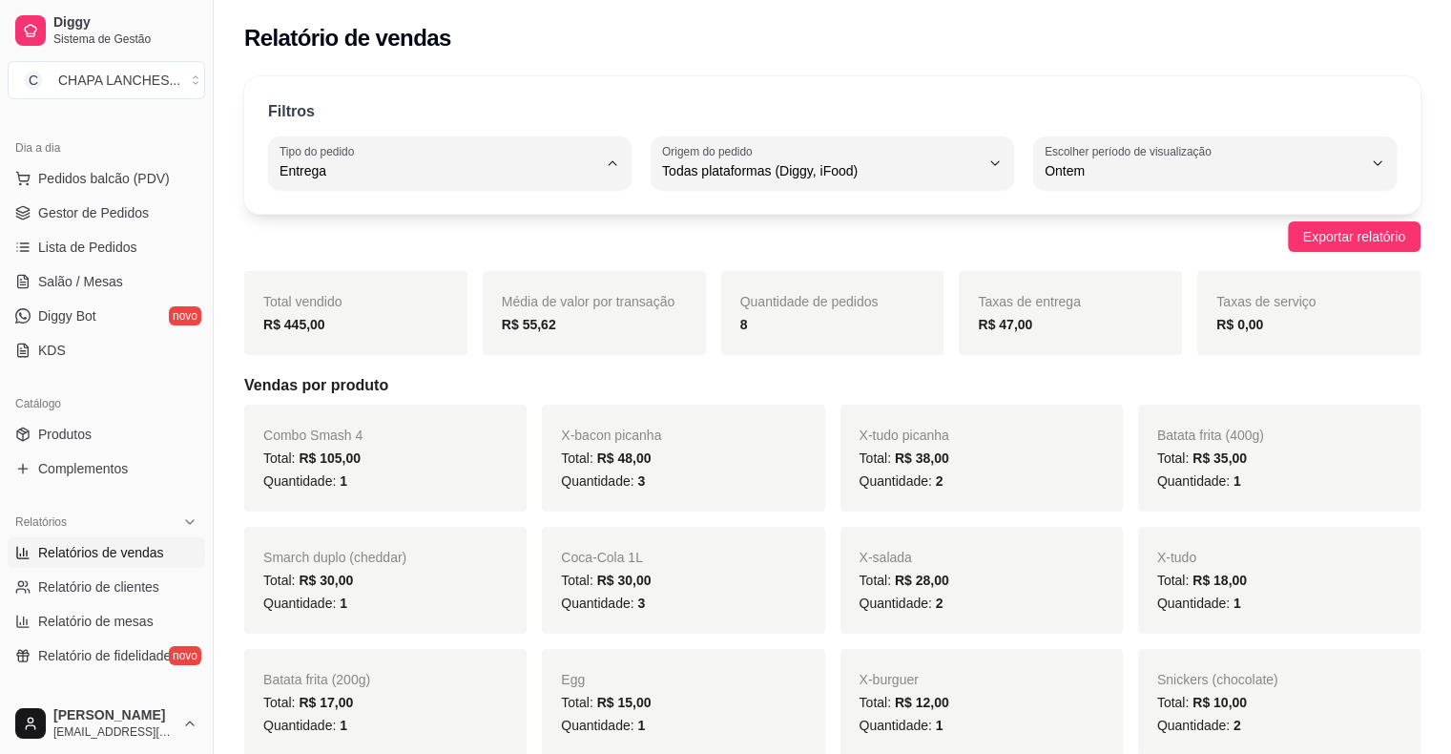
click at [291, 216] on span "Todos" at bounding box center [440, 215] width 301 height 18
type input "ALL"
select select "ALL"
click at [73, 216] on span "Gestor de Pedidos" at bounding box center [93, 212] width 111 height 19
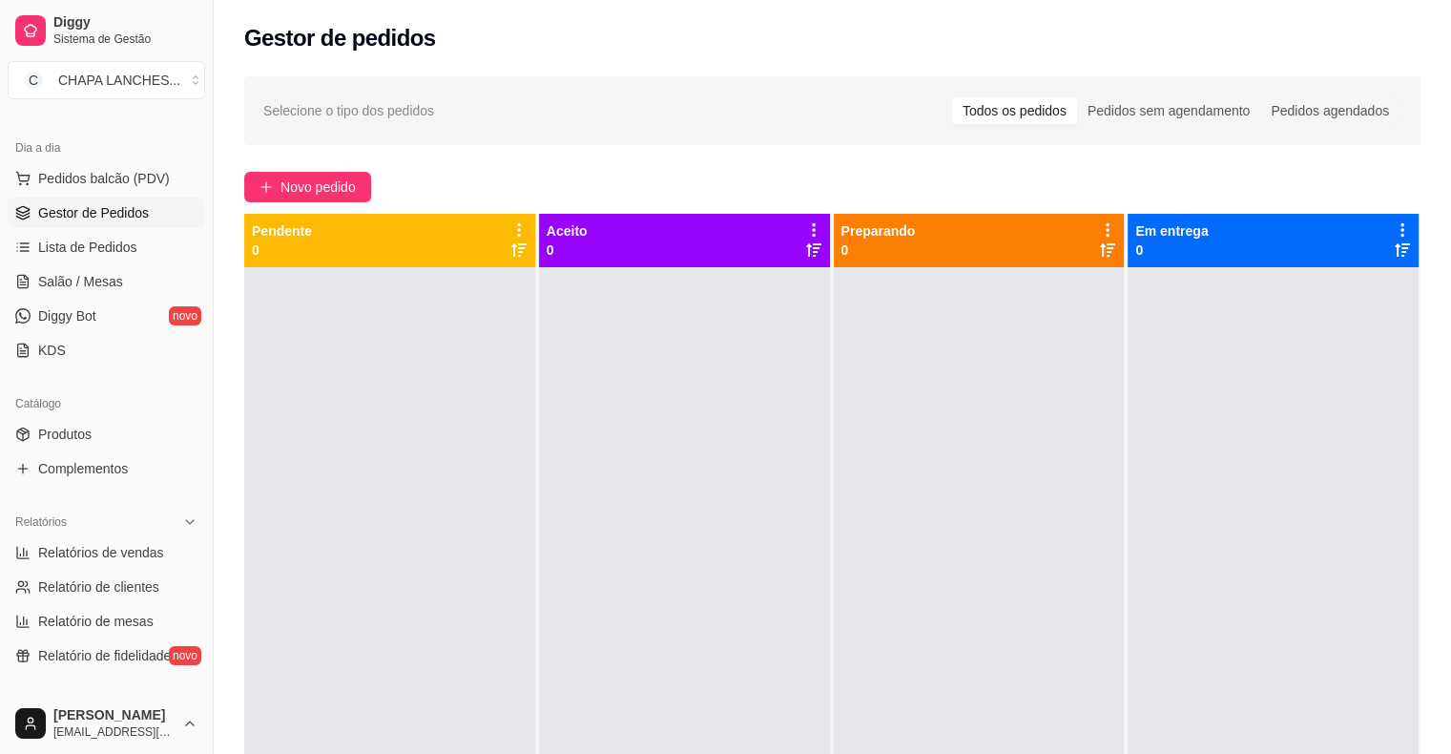
click at [289, 372] on div at bounding box center [389, 644] width 291 height 754
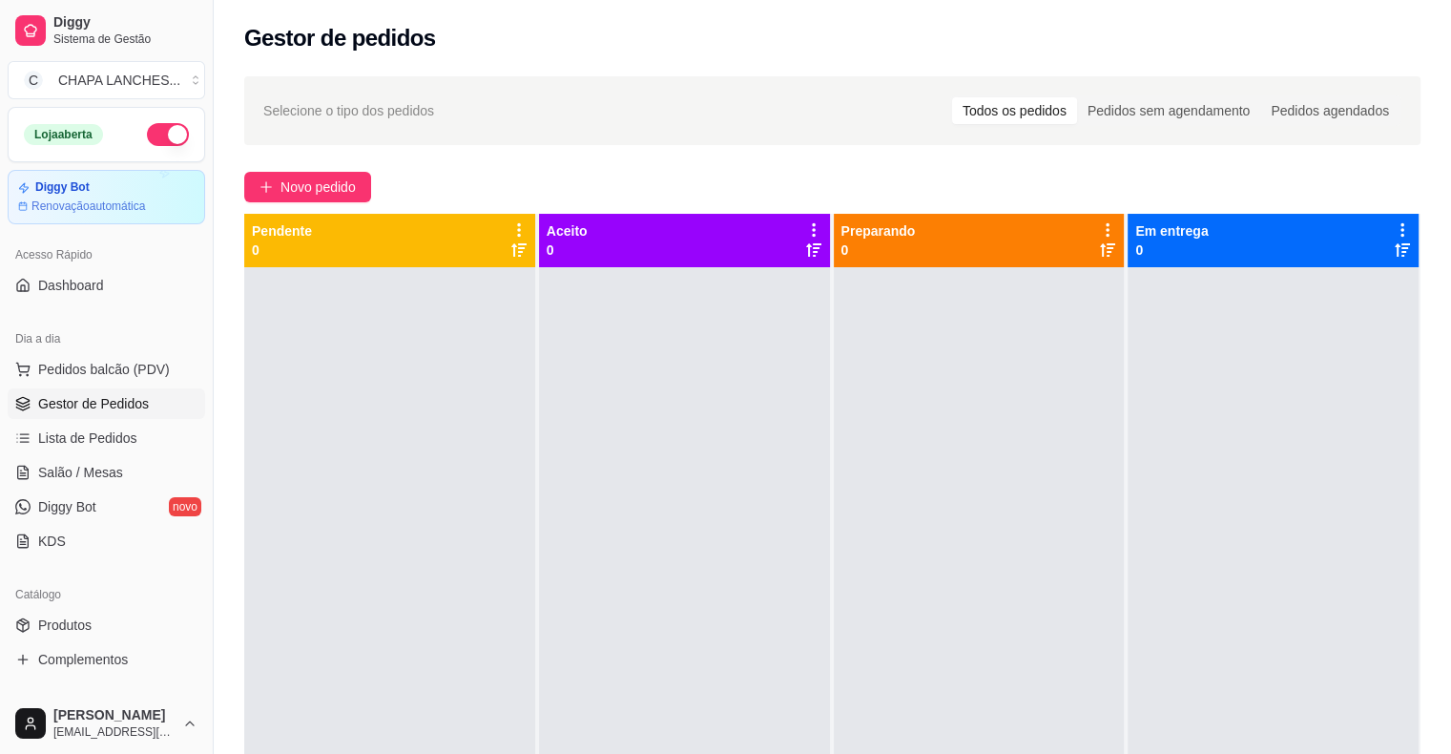
click at [164, 132] on button "button" at bounding box center [168, 134] width 42 height 23
